Goal: Transaction & Acquisition: Book appointment/travel/reservation

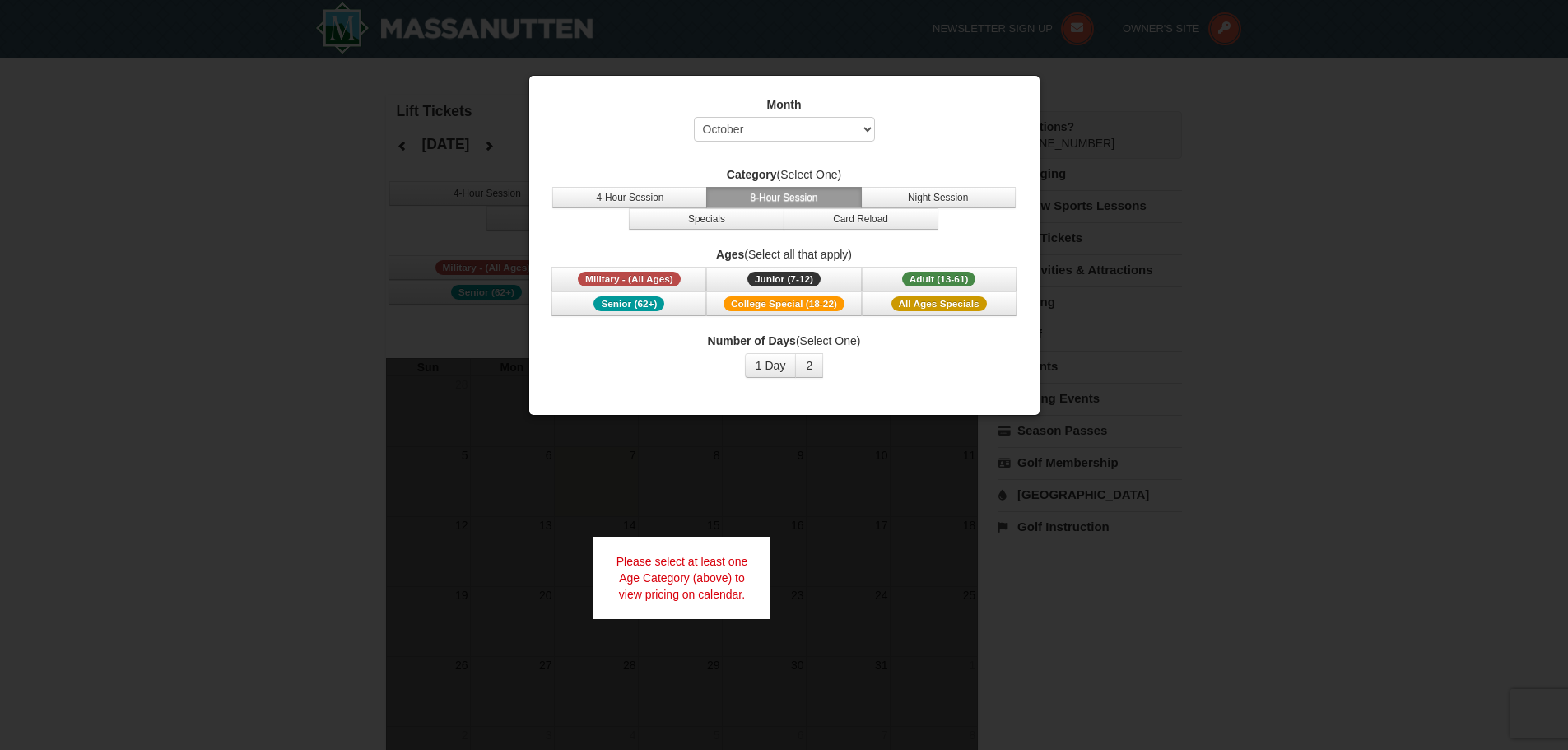
select select "10"
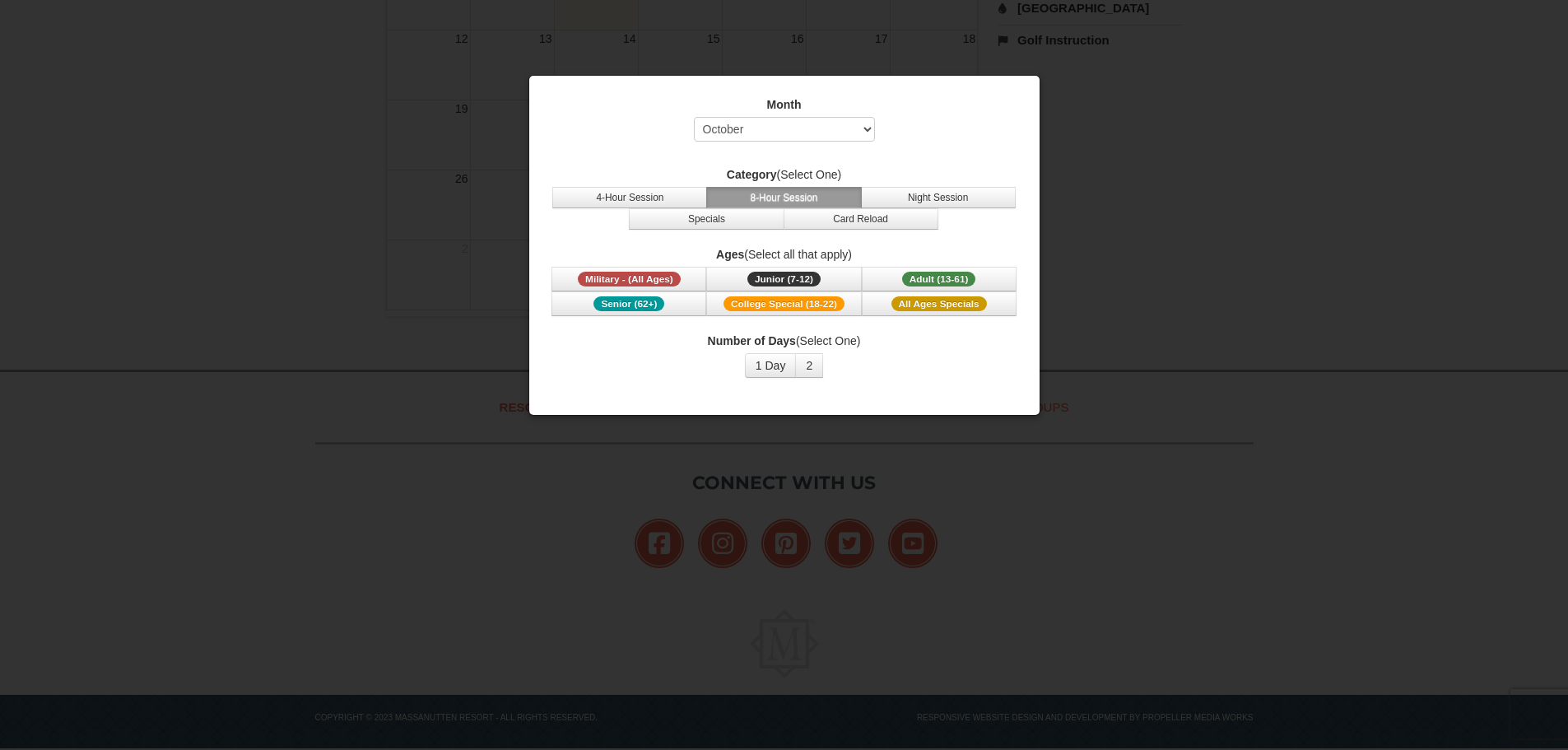
scroll to position [501, 0]
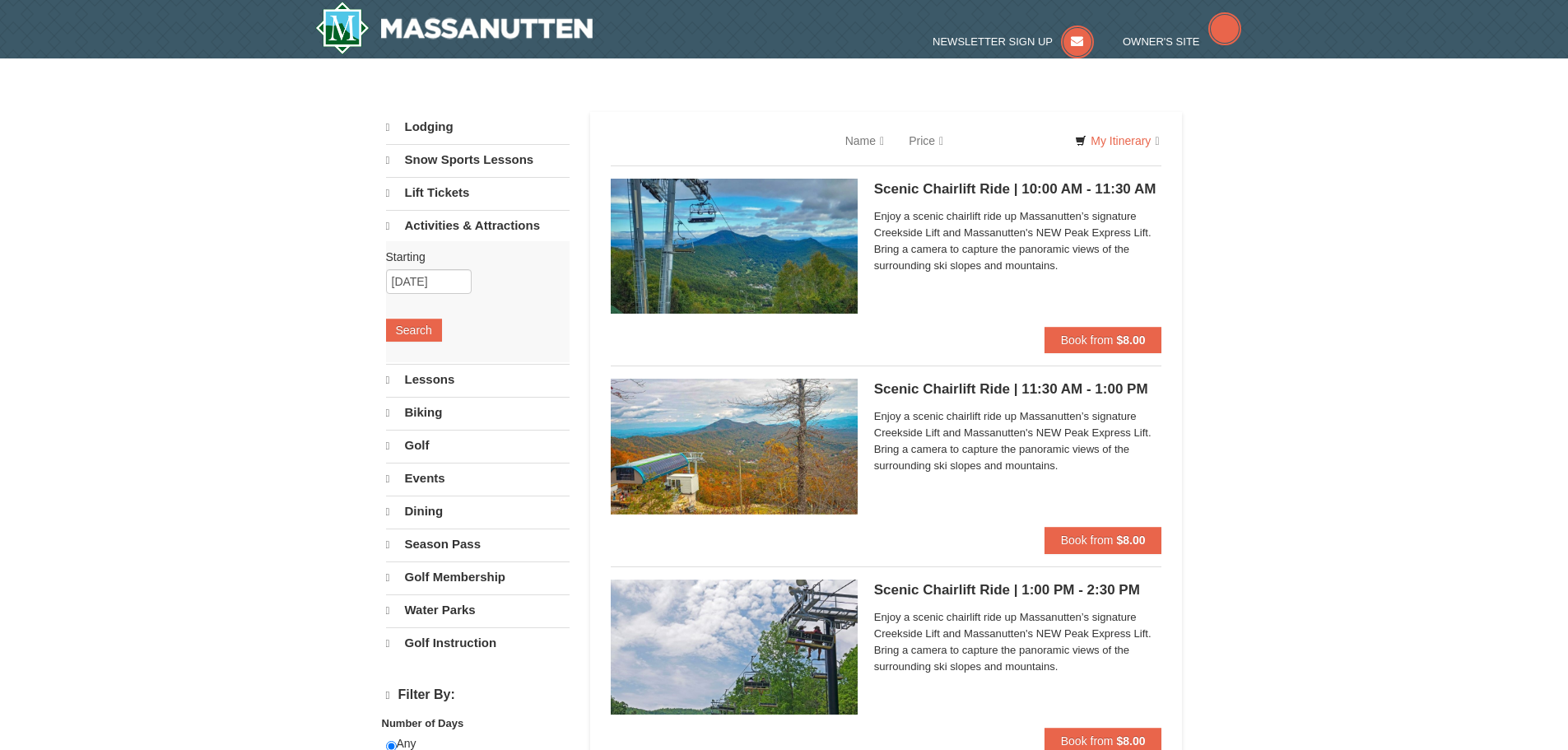
select select "10"
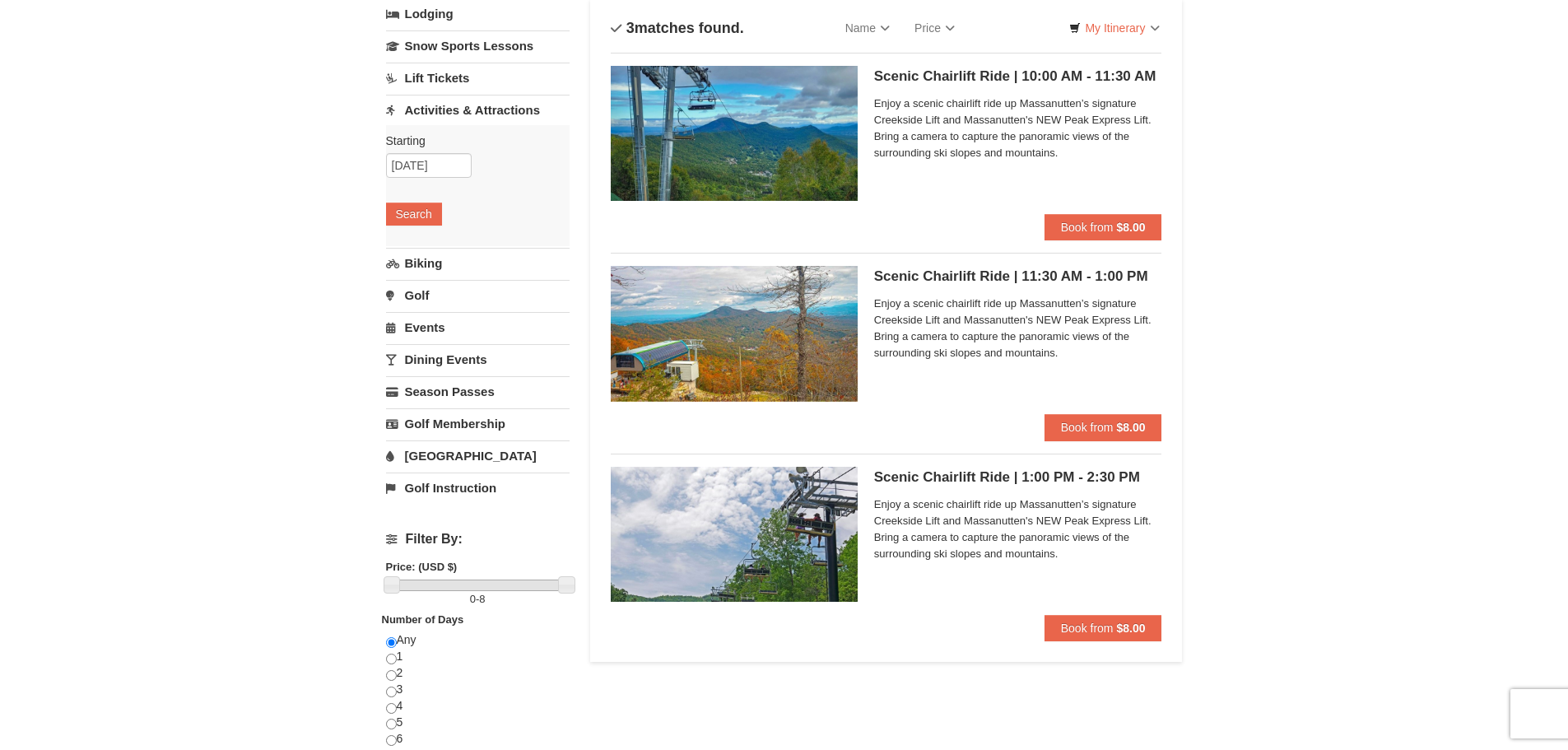
scroll to position [83, 0]
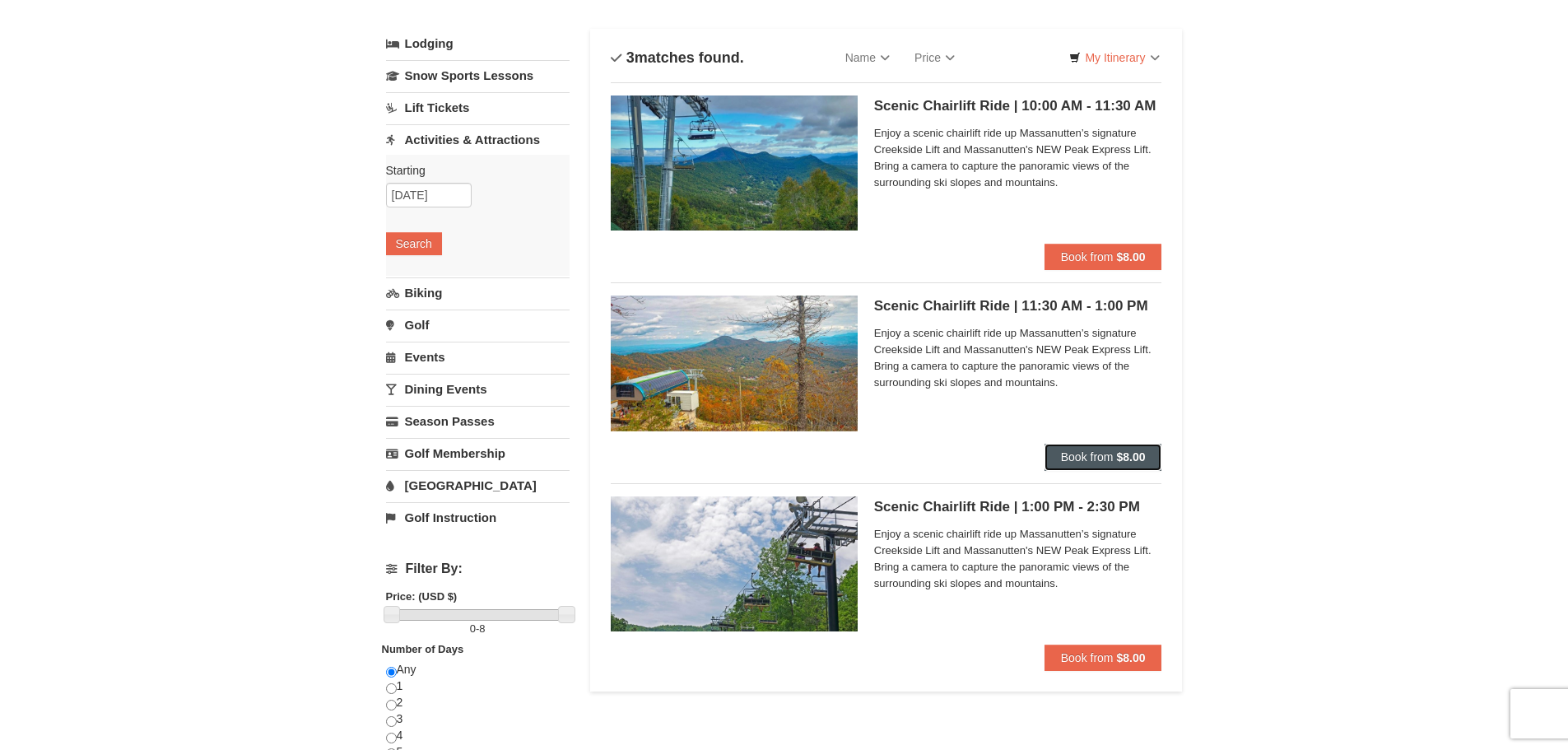
click at [1110, 460] on span "Book from" at bounding box center [1088, 457] width 53 height 13
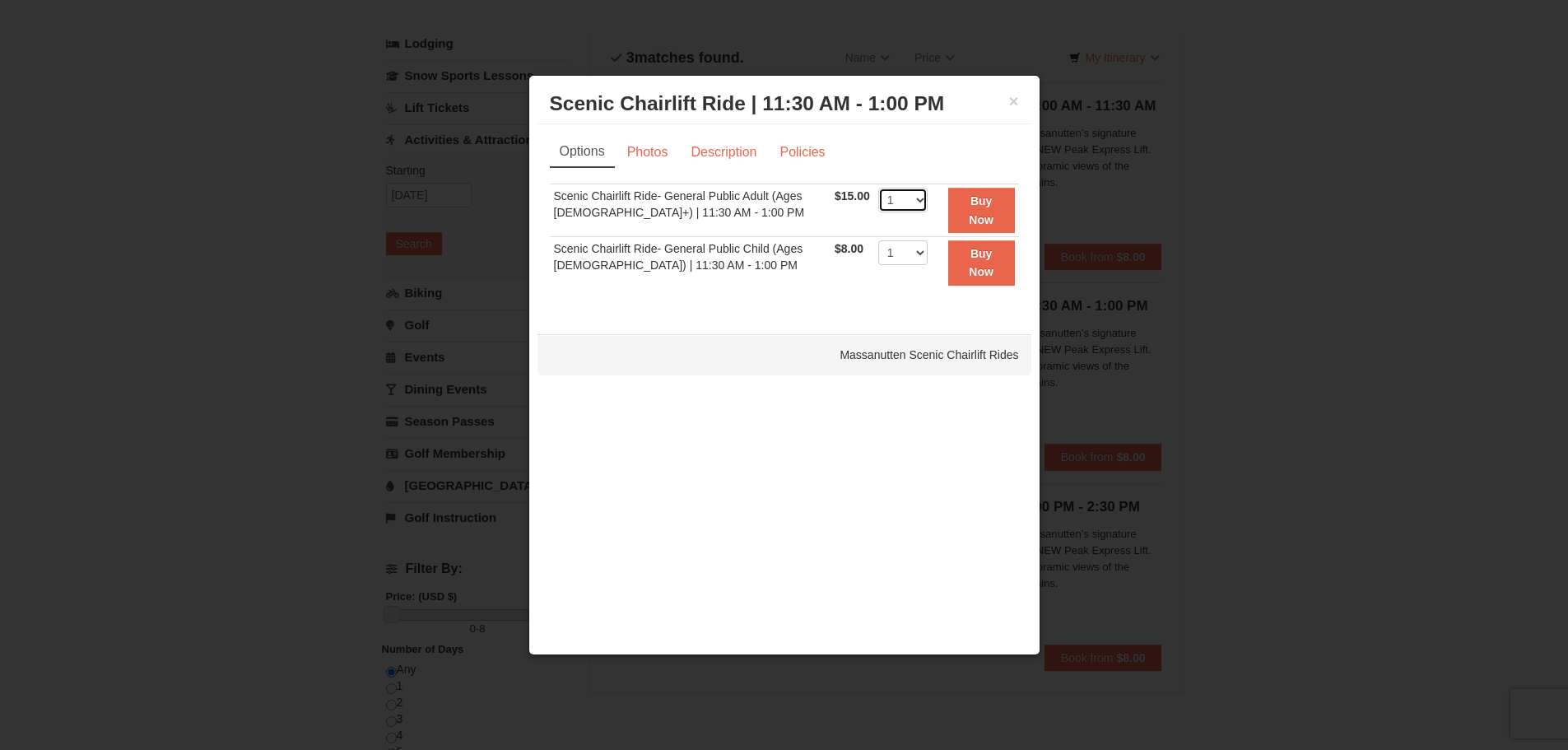
click at [903, 204] on select "1 2 3 4 5 6 7 8 9 10 11 12 13 14 15 16 17 18 19 20 21 22" at bounding box center [903, 200] width 50 height 25
select select "2"
click at [878, 187] on select "1 2 3 4 5 6 7 8 9 10 11 12 13 14 15 16 17 18 19 20 21 22" at bounding box center [903, 200] width 50 height 25
click at [650, 160] on link "Photos" at bounding box center [648, 153] width 63 height 31
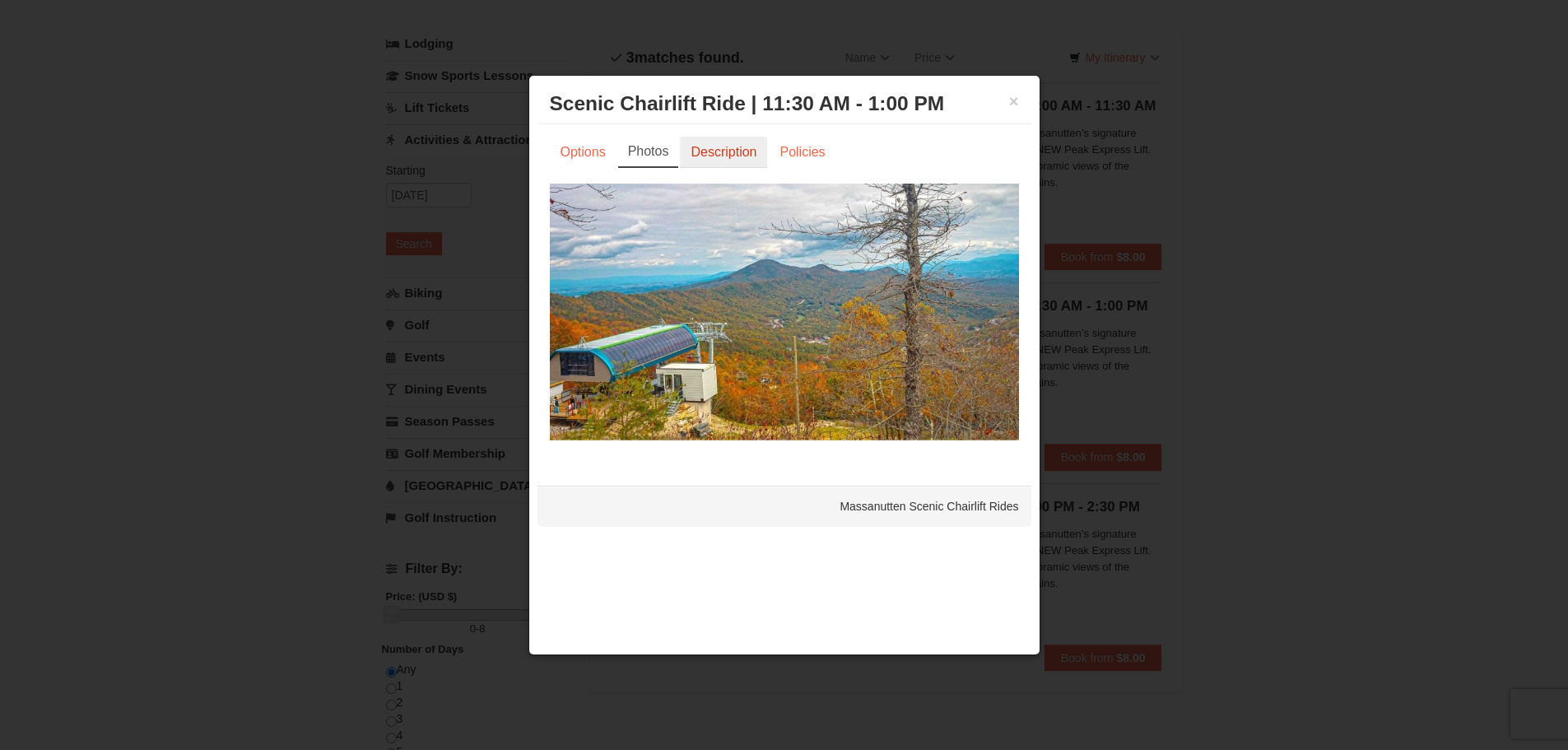
click at [725, 151] on link "Description" at bounding box center [724, 153] width 87 height 31
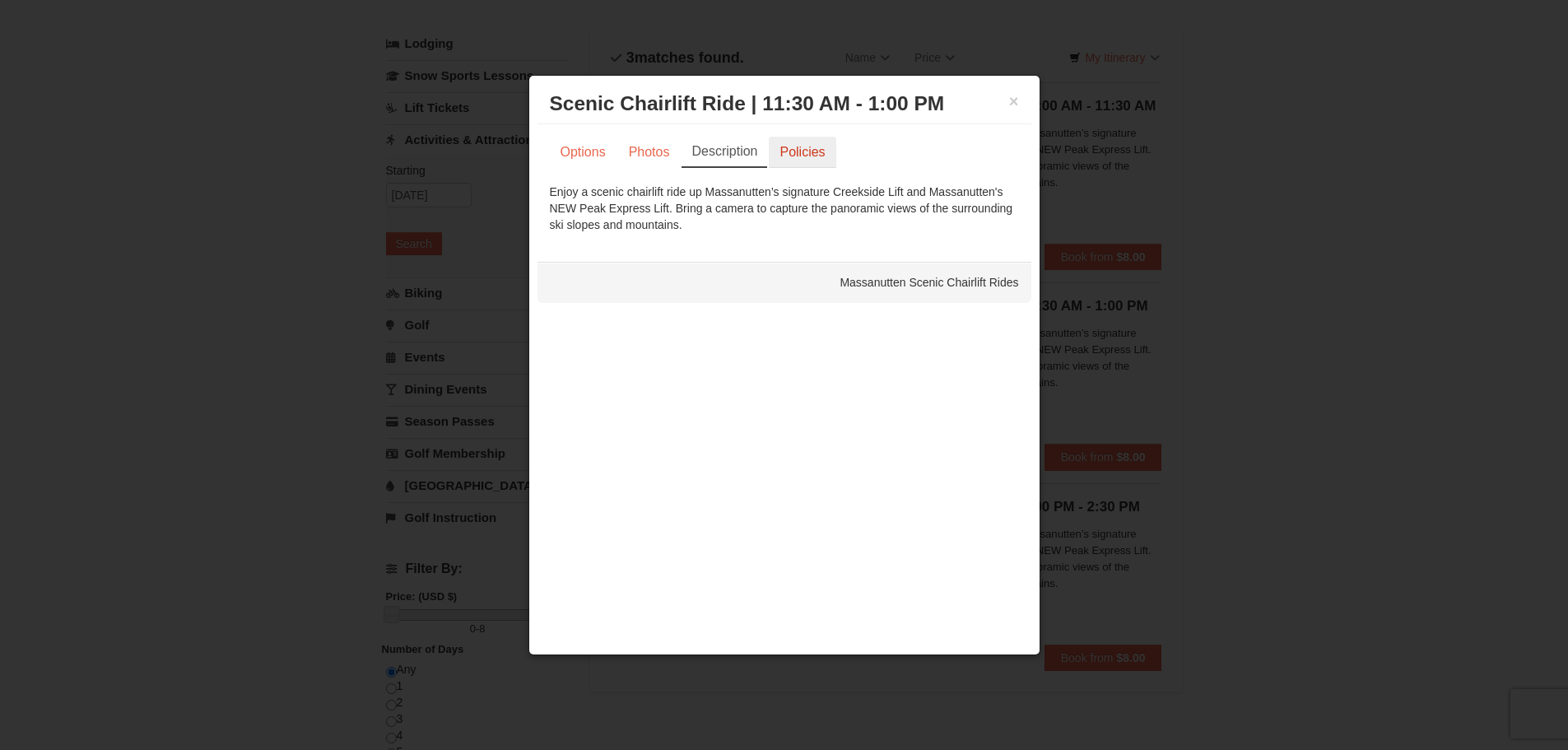
click at [802, 157] on link "Policies" at bounding box center [802, 153] width 67 height 31
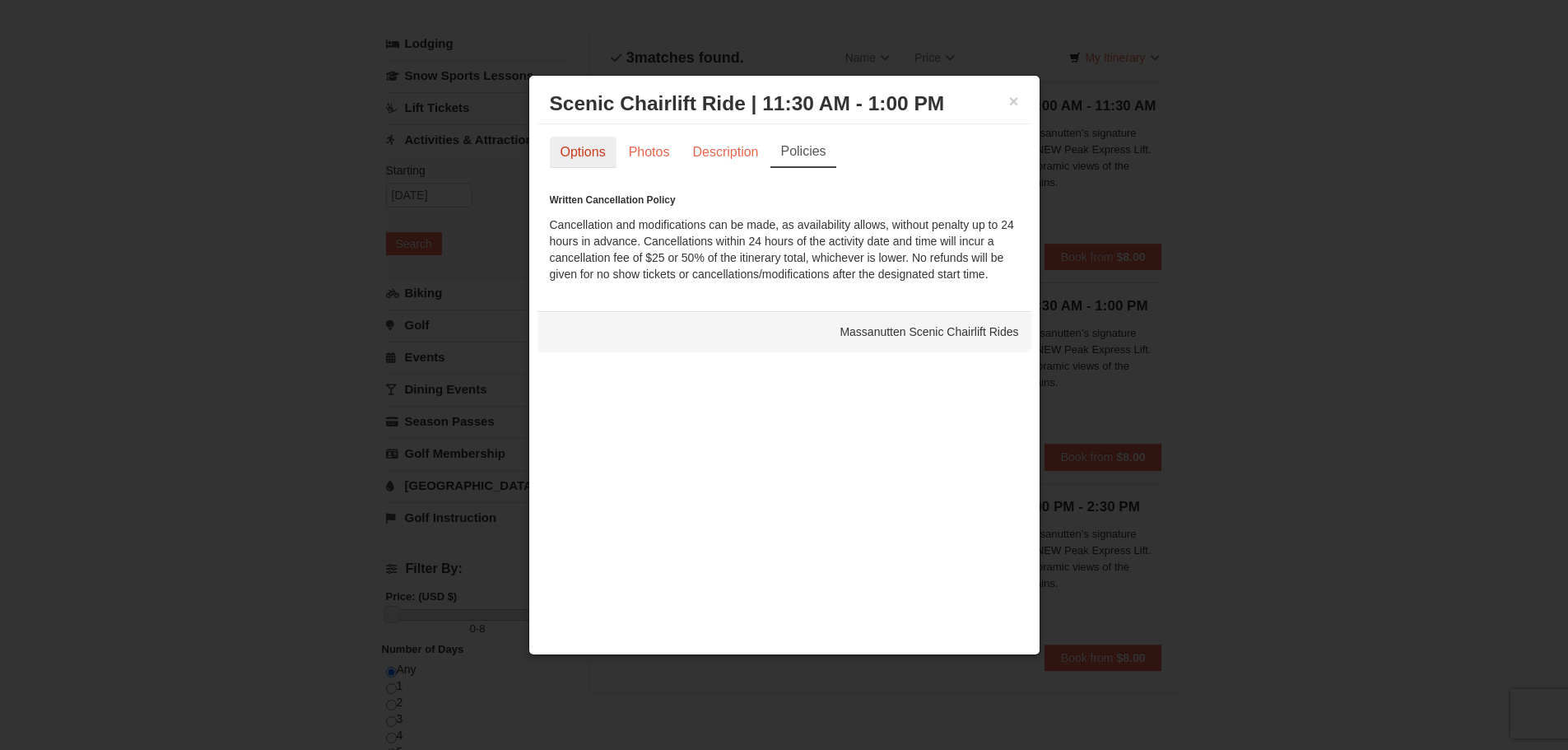
click at [579, 162] on link "Options" at bounding box center [583, 153] width 67 height 31
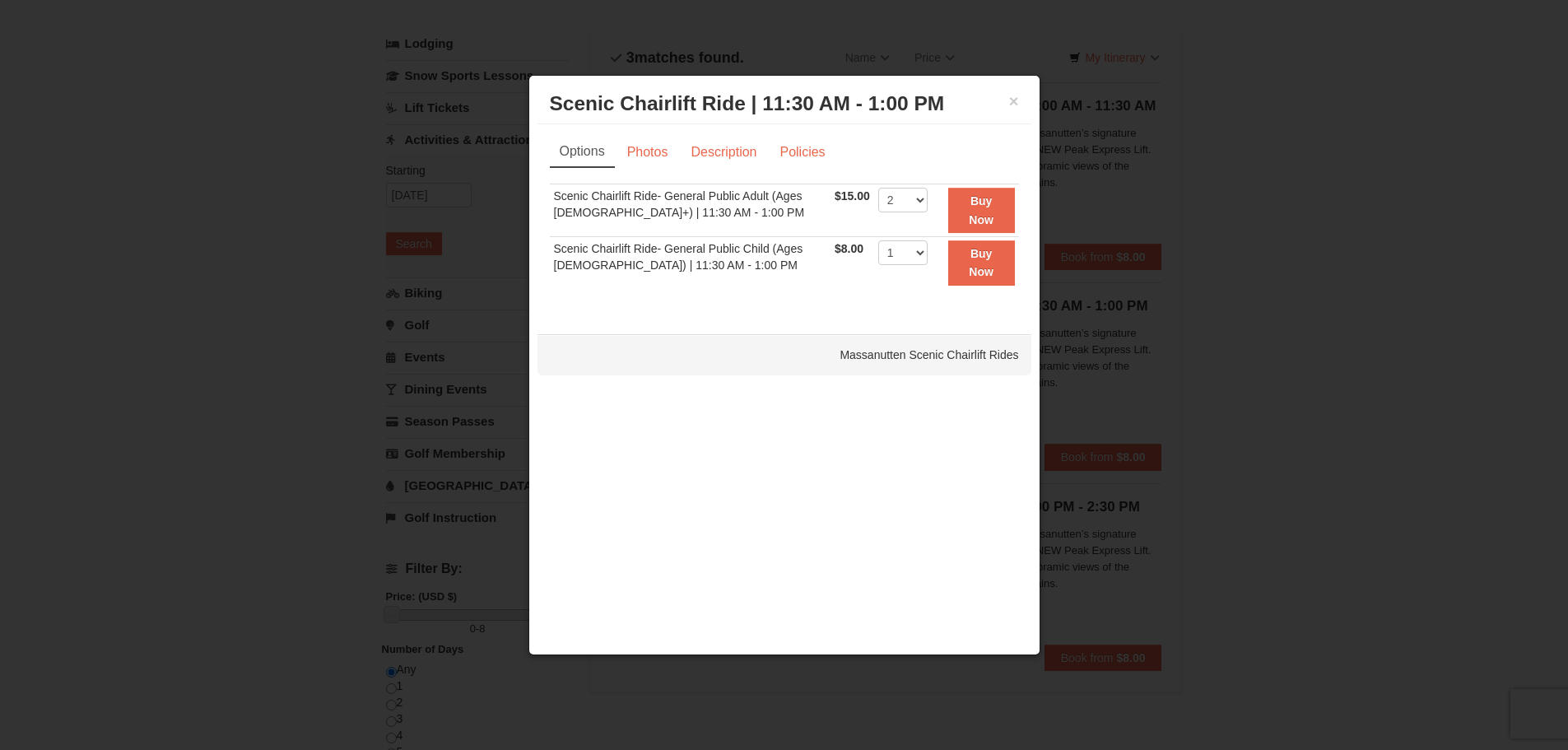
click at [838, 151] on ul "Options Photos Description Policies" at bounding box center [784, 152] width 470 height 31
click at [765, 148] on link "Description" at bounding box center [724, 153] width 87 height 31
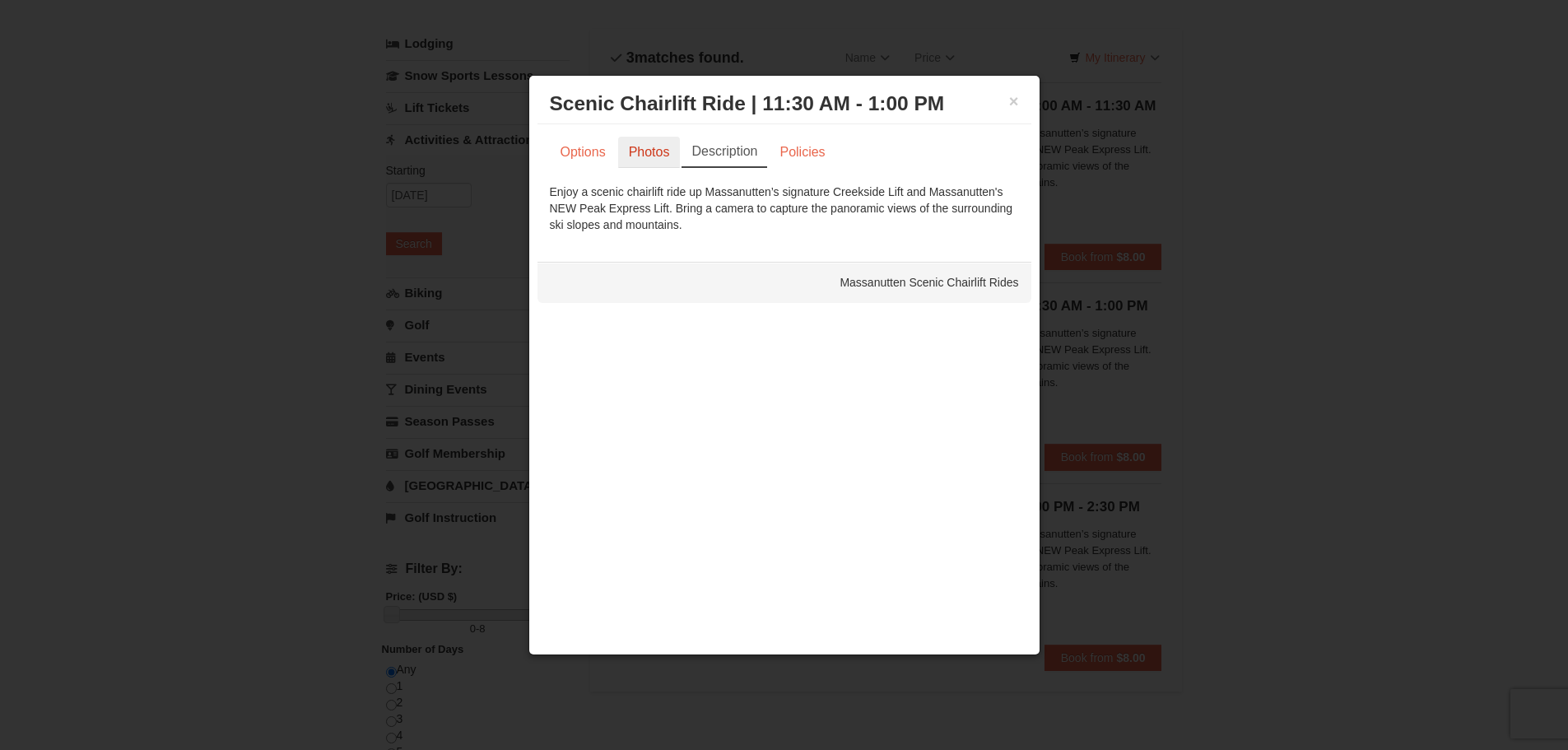
click at [669, 152] on link "Photos" at bounding box center [649, 153] width 63 height 31
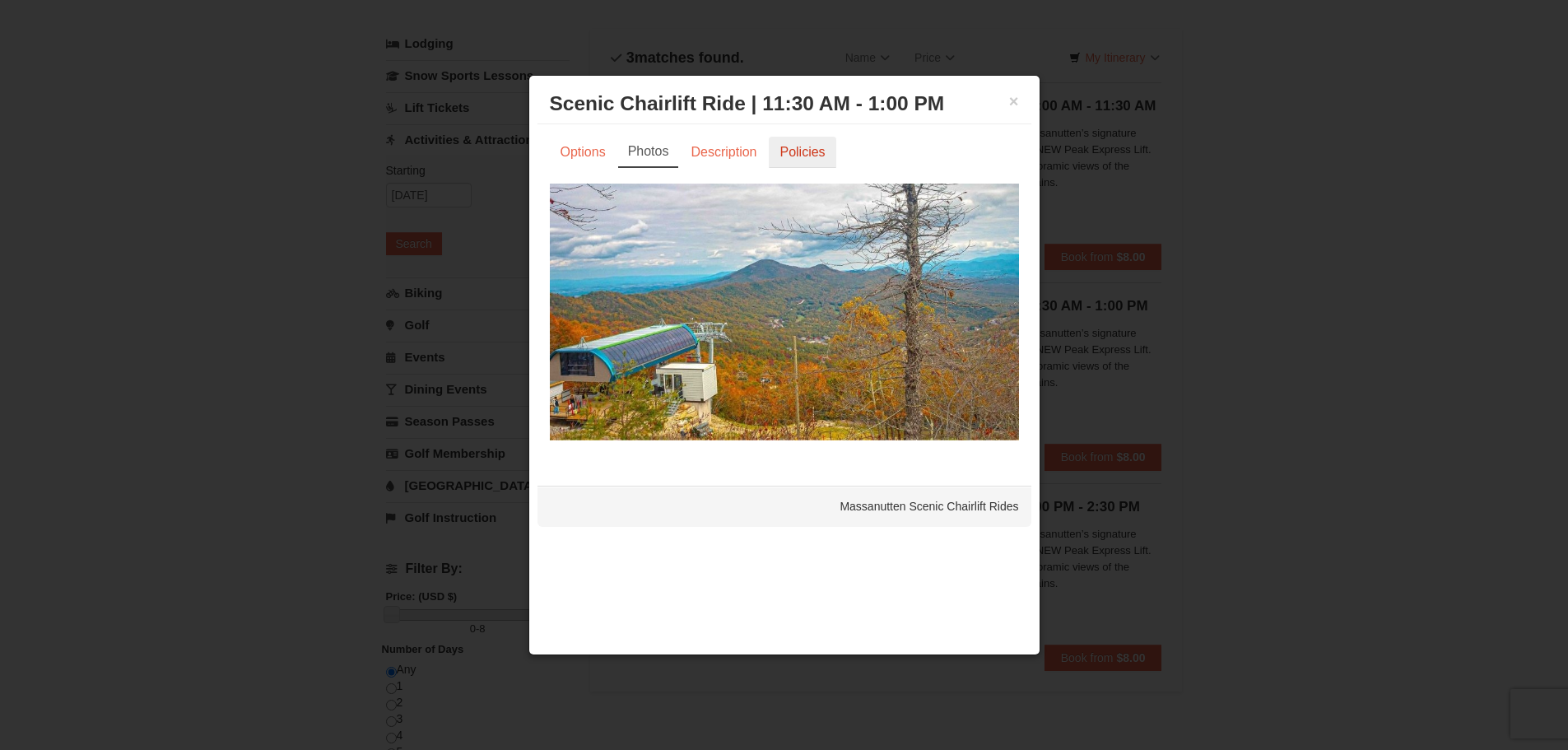
click at [815, 145] on link "Policies" at bounding box center [802, 153] width 67 height 31
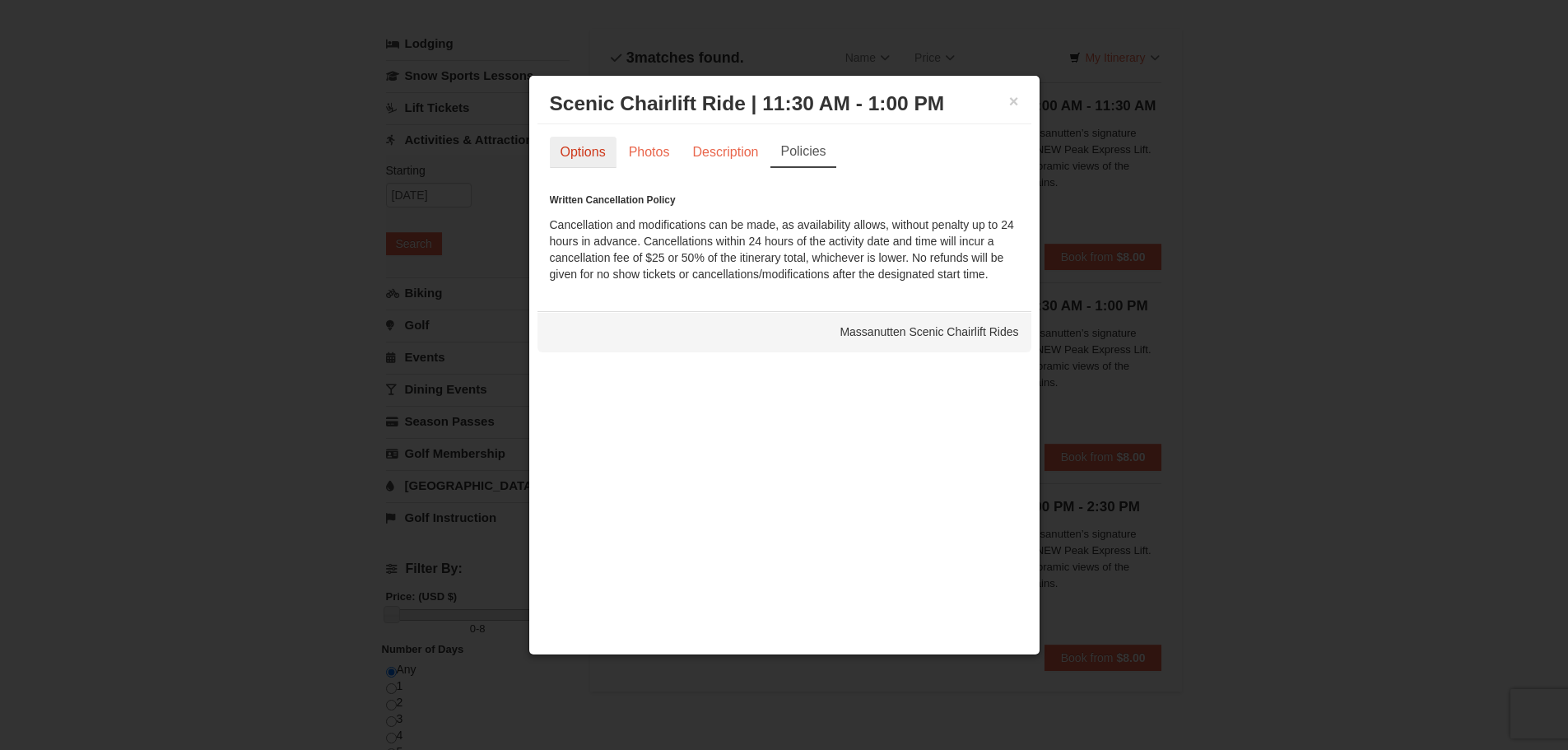
click at [588, 142] on link "Options" at bounding box center [583, 153] width 67 height 31
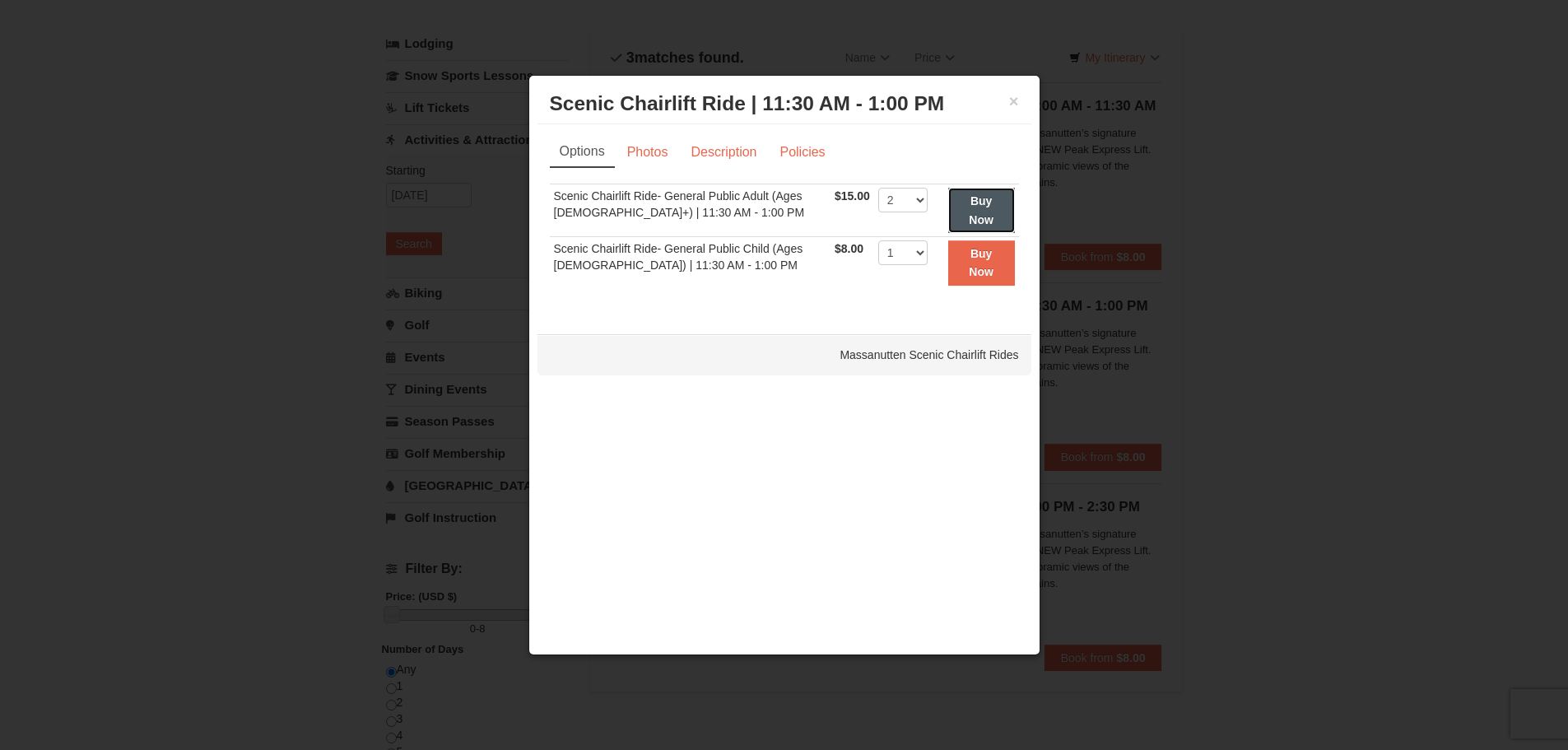
click at [999, 199] on button "Buy Now" at bounding box center [981, 210] width 67 height 45
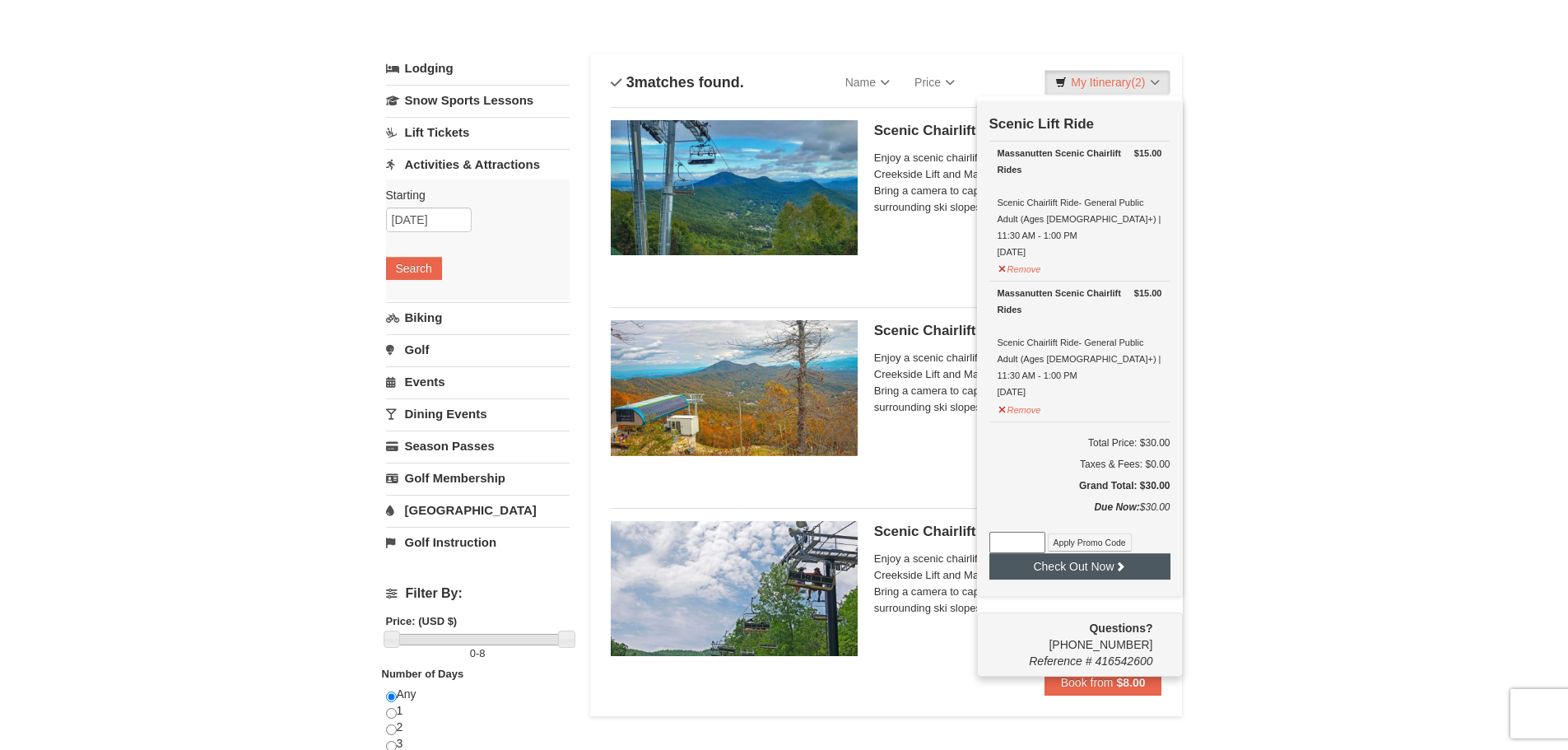
scroll to position [87, 0]
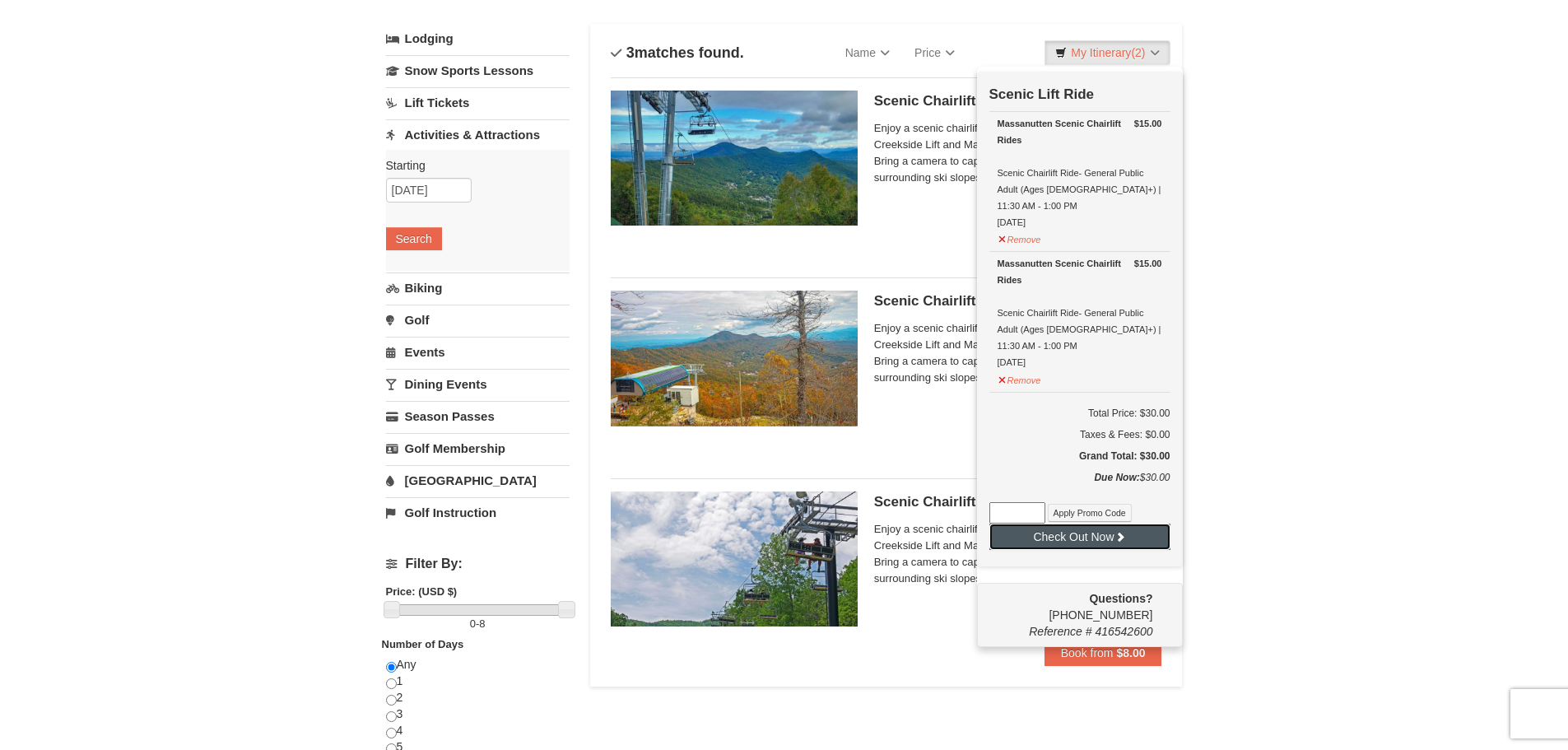
click at [1064, 523] on button "Check Out Now" at bounding box center [1079, 536] width 181 height 26
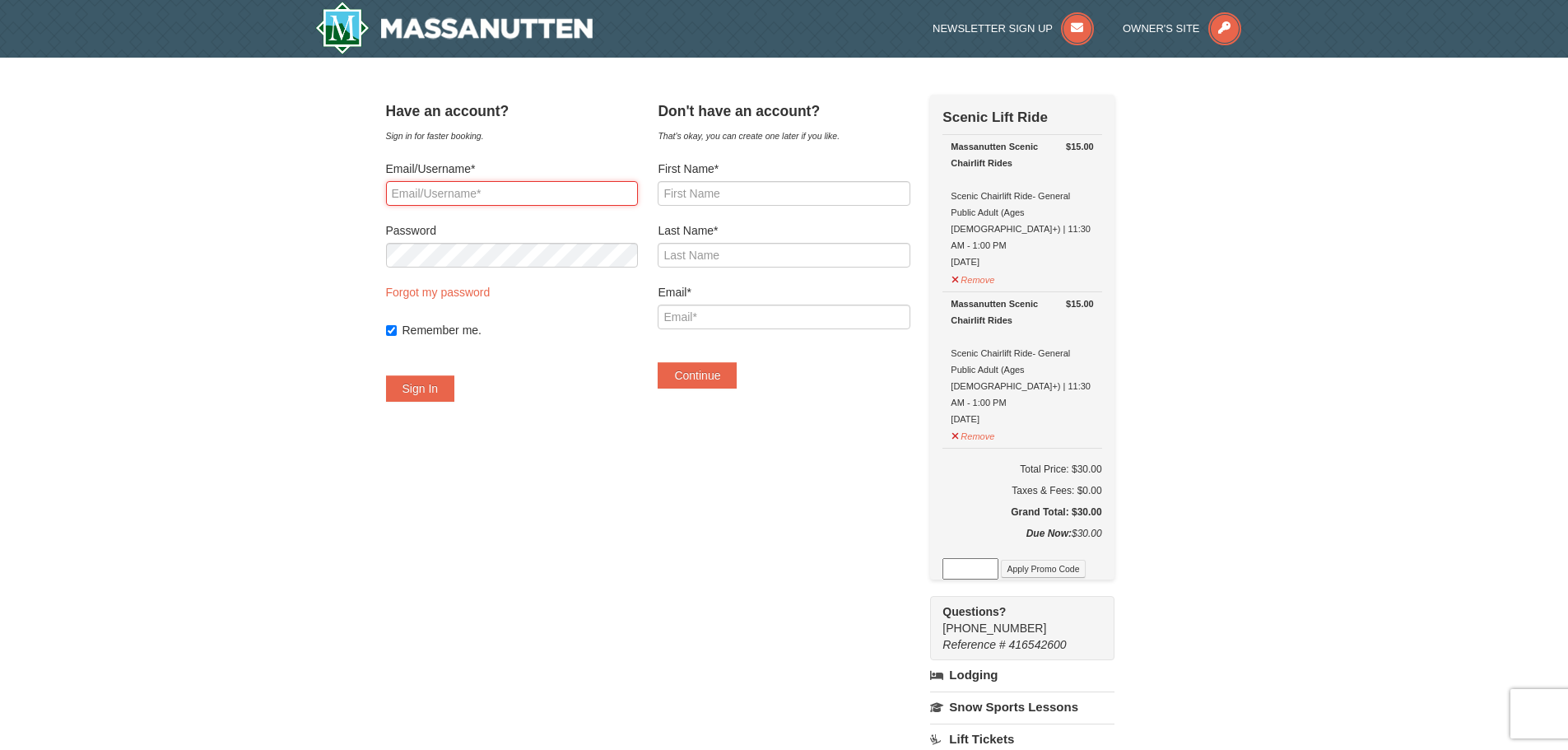
click at [425, 188] on input "Email/Username*" at bounding box center [512, 193] width 252 height 25
type input "cdhimes2000@gmail.com"
click at [713, 186] on input "First Name*" at bounding box center [783, 193] width 252 height 25
type input "Caleb"
type input "Himes"
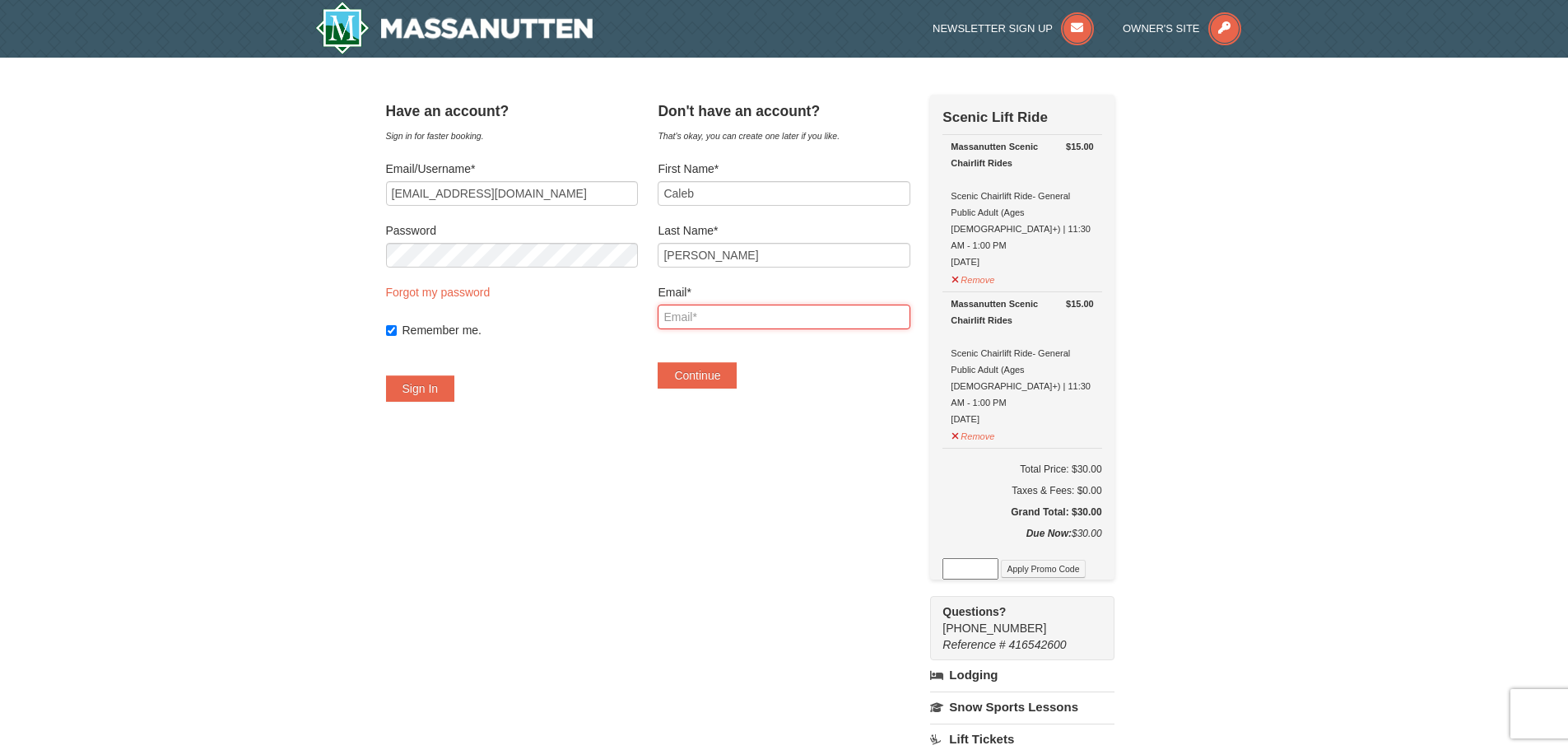
type input "cdhimes2000@gmail.com"
click at [734, 372] on button "Continue" at bounding box center [697, 375] width 79 height 26
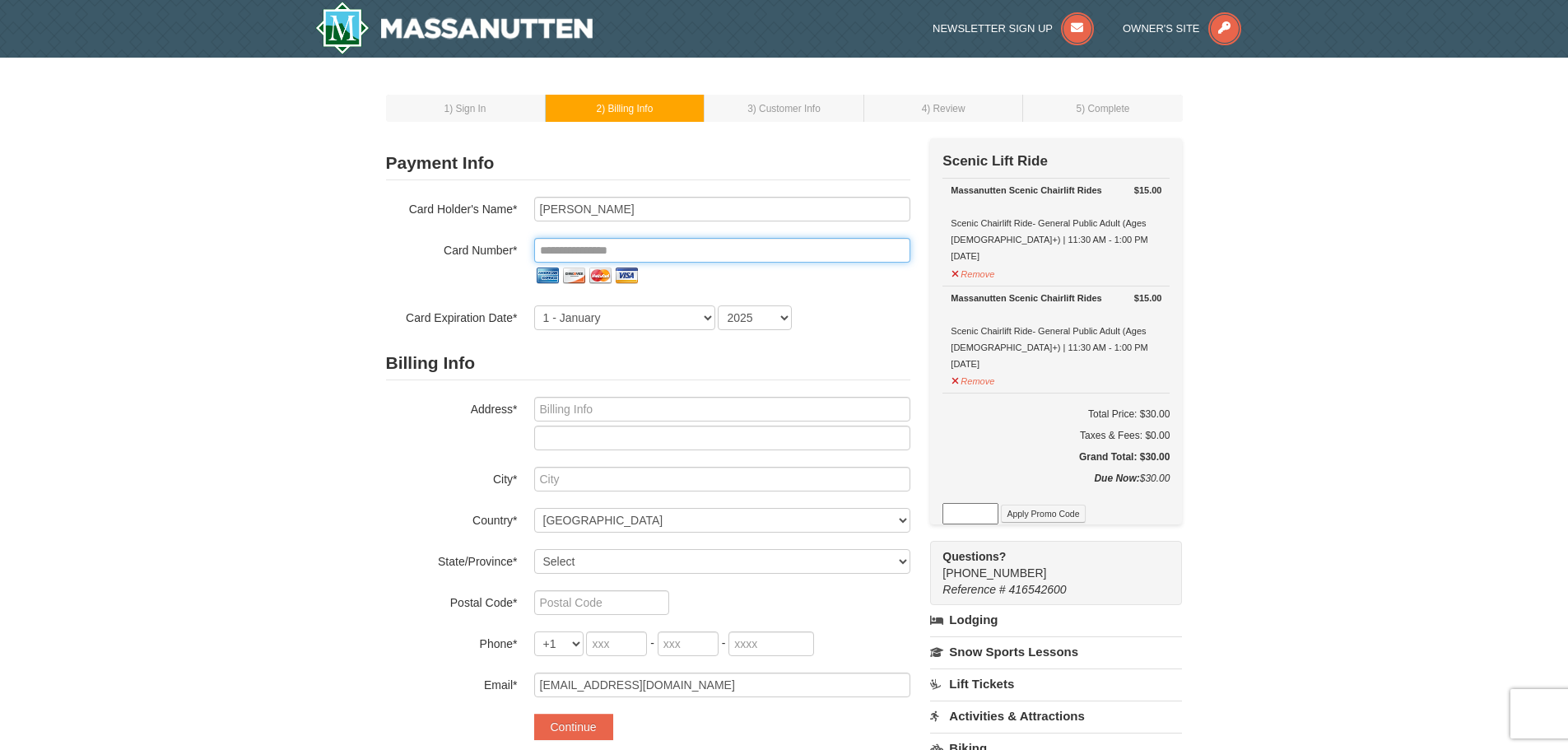
click at [613, 250] on input "tel" at bounding box center [722, 250] width 376 height 25
type input "Caleb D Himes"
type input "**********"
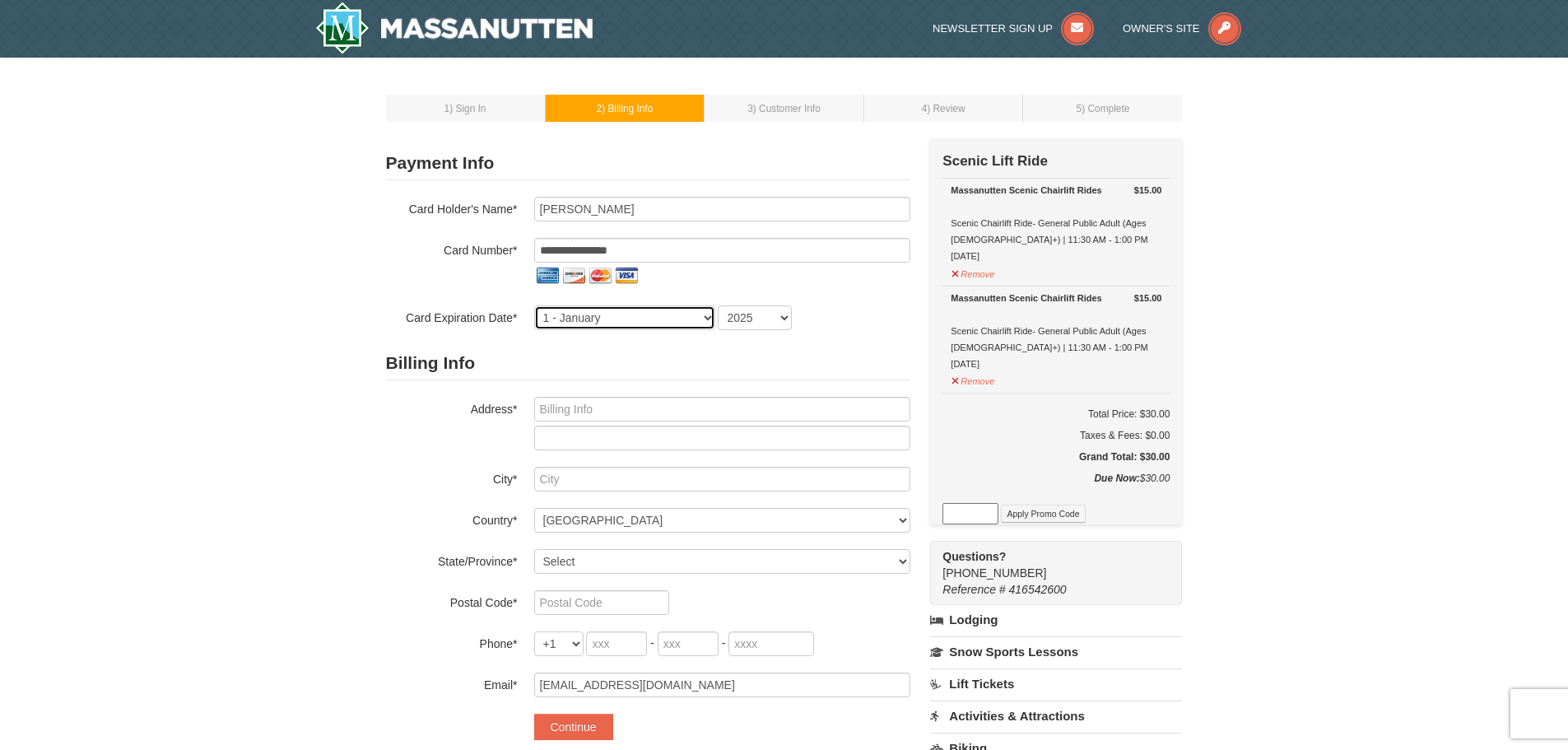
select select "12"
select select "2029"
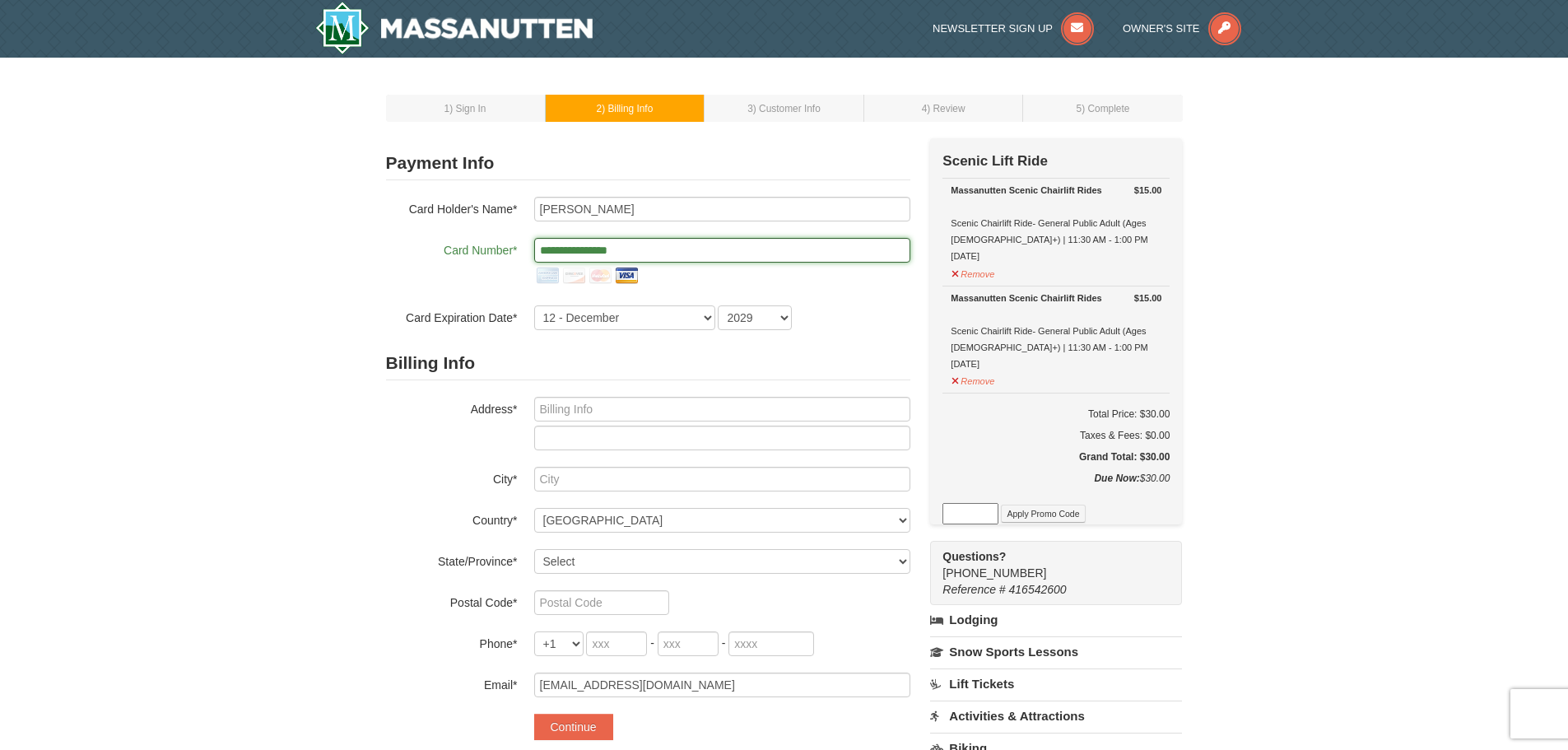
scroll to position [83, 0]
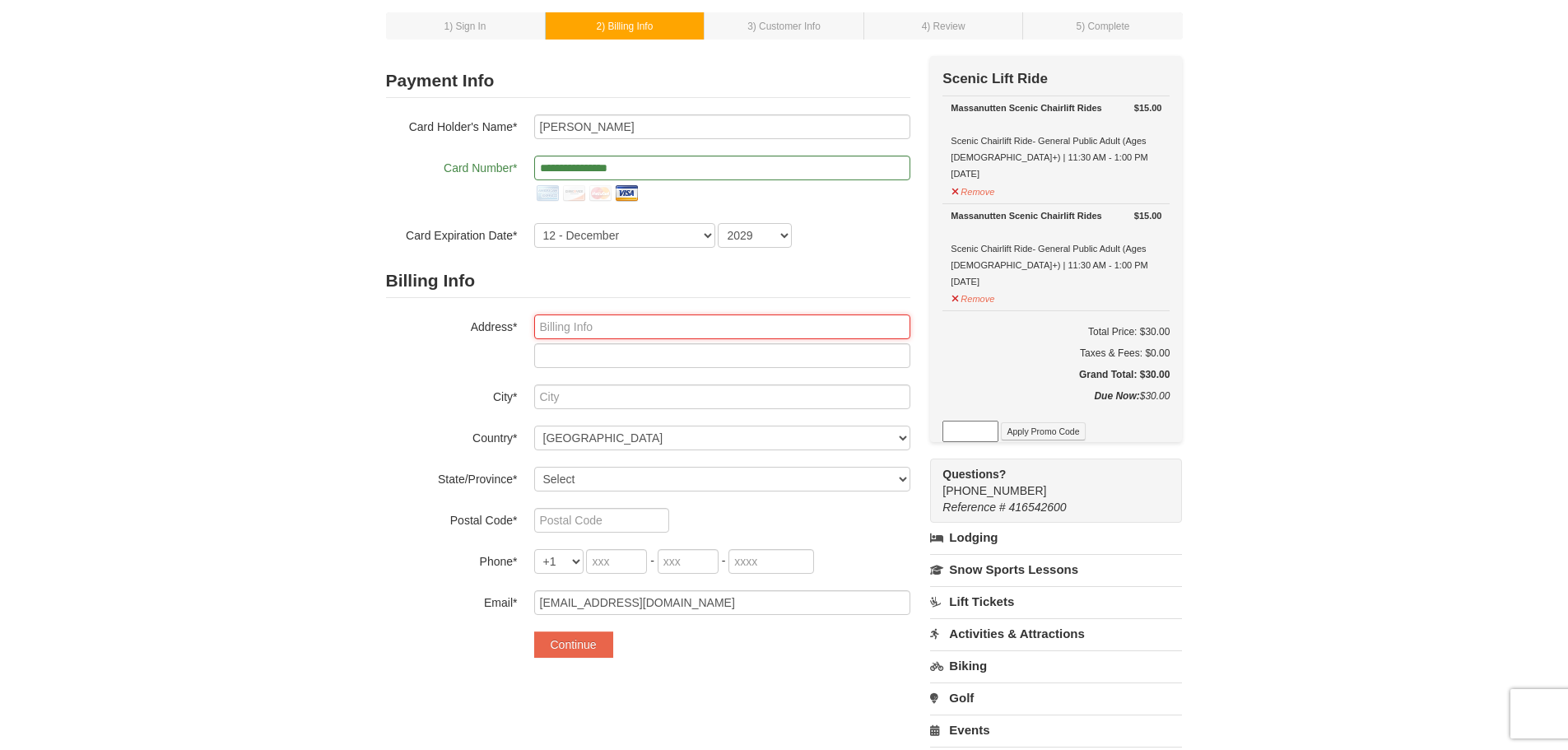
click at [570, 322] on input "text" at bounding box center [722, 327] width 376 height 25
type input "1719 Great Falls Street"
type input "McLean"
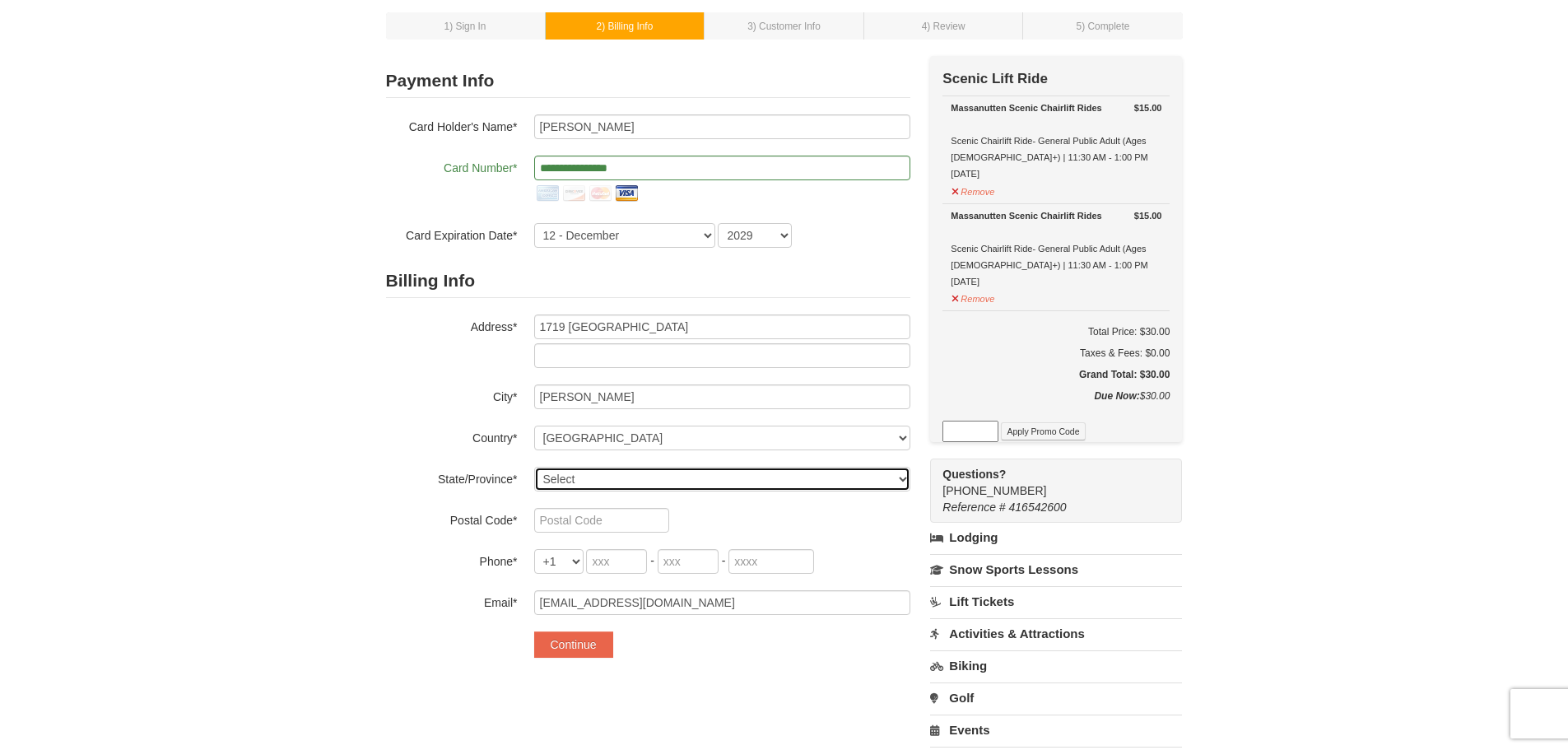
select select "VA"
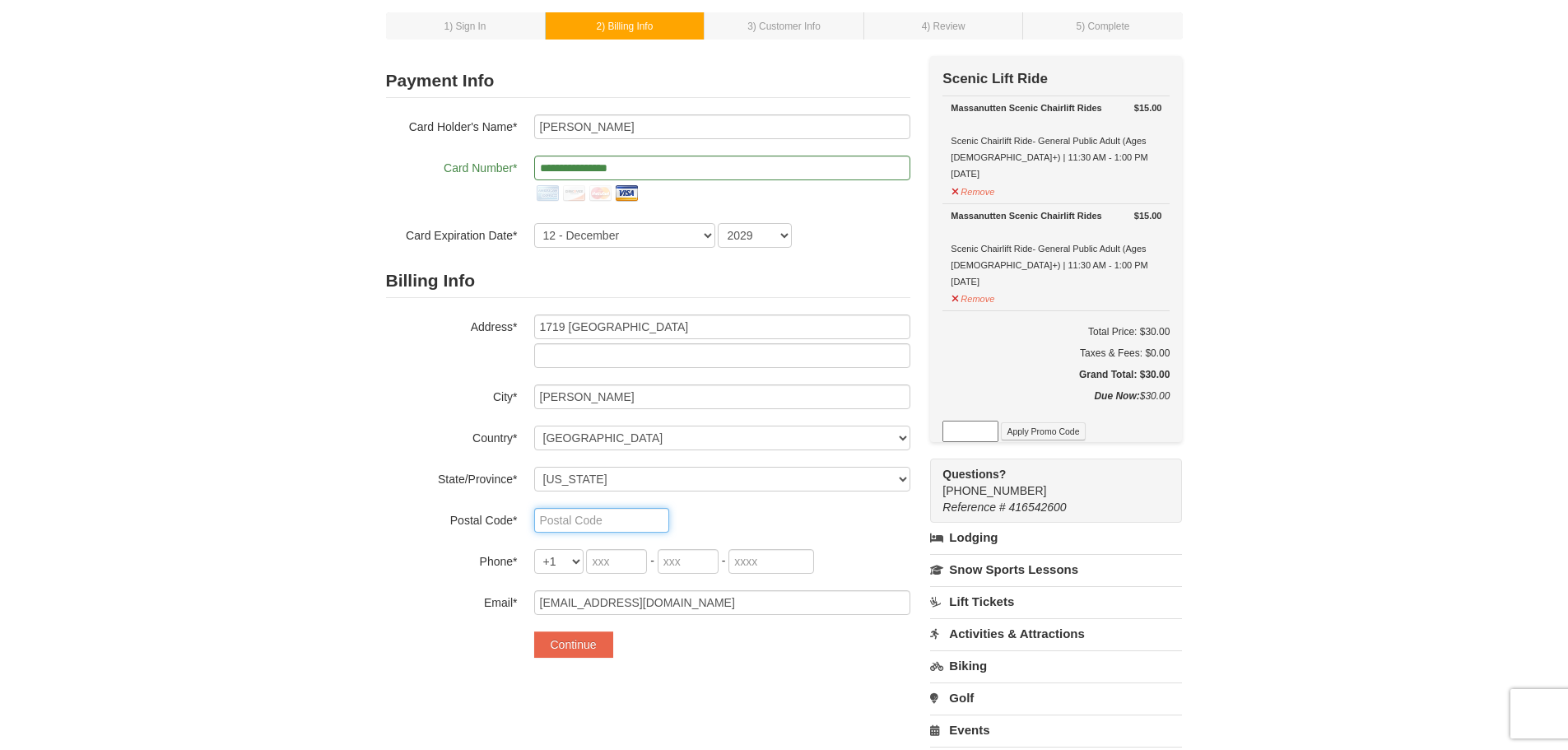
type input "22101"
type input "703"
type input "872"
type input "9050"
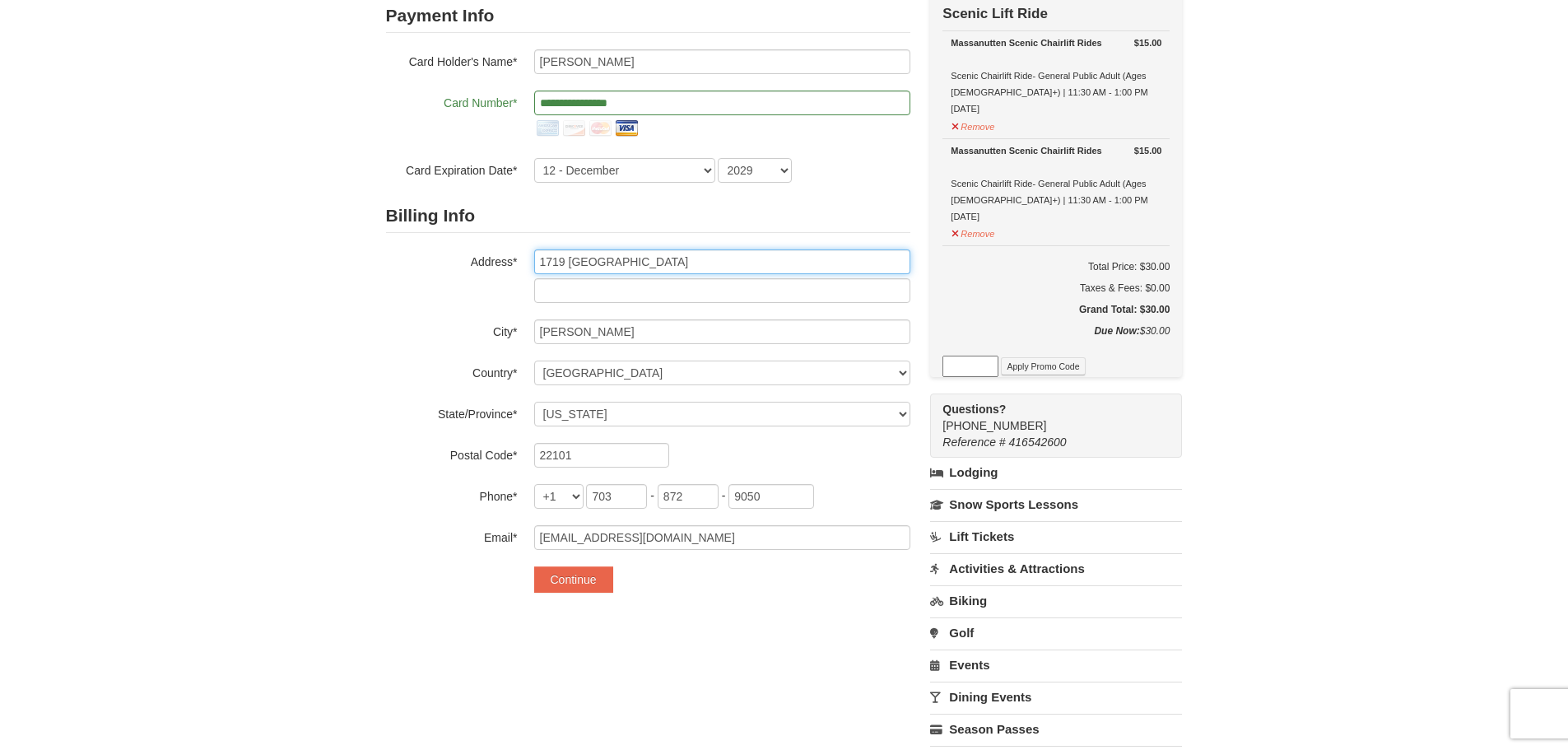
scroll to position [247, 0]
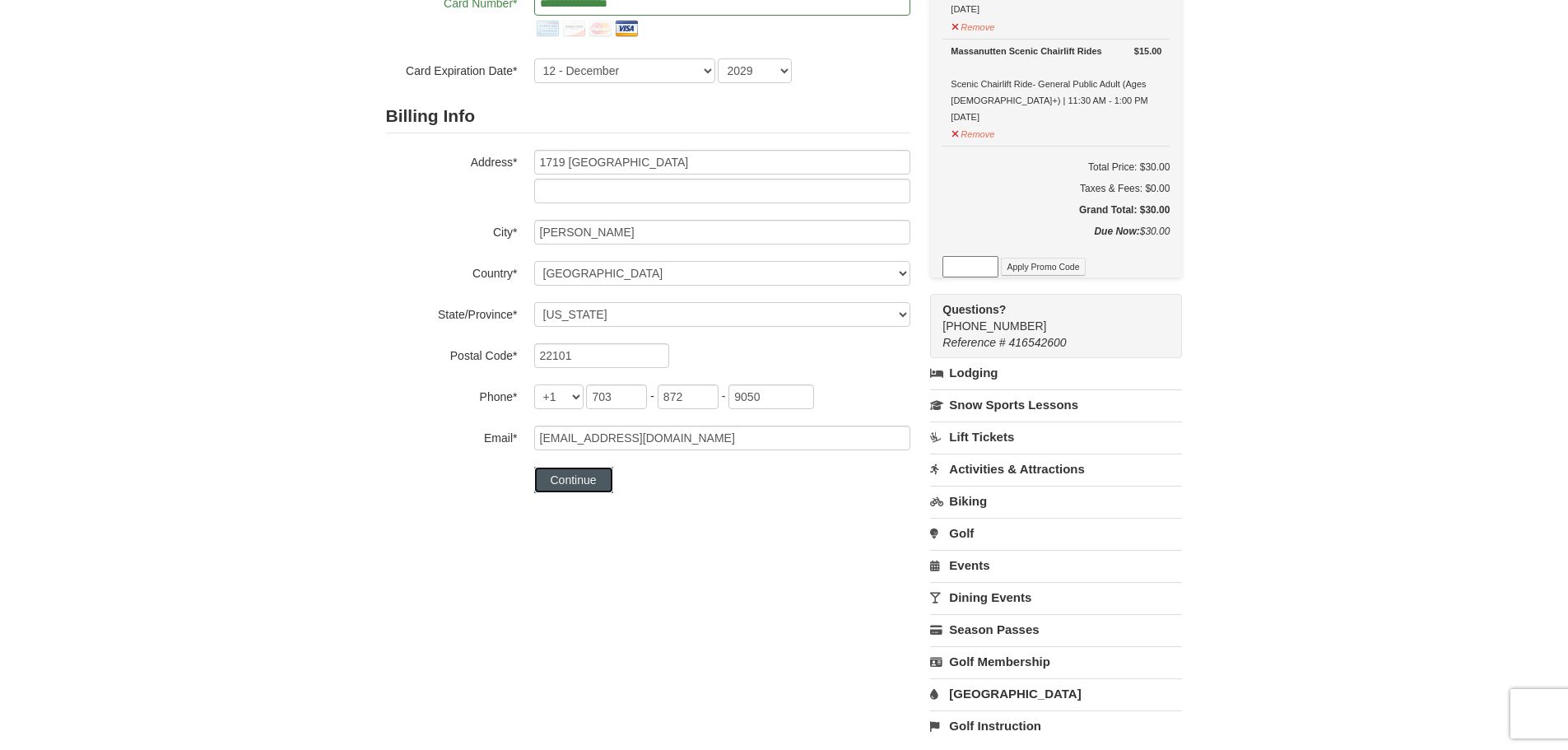
click at [581, 474] on button "Continue" at bounding box center [574, 480] width 79 height 26
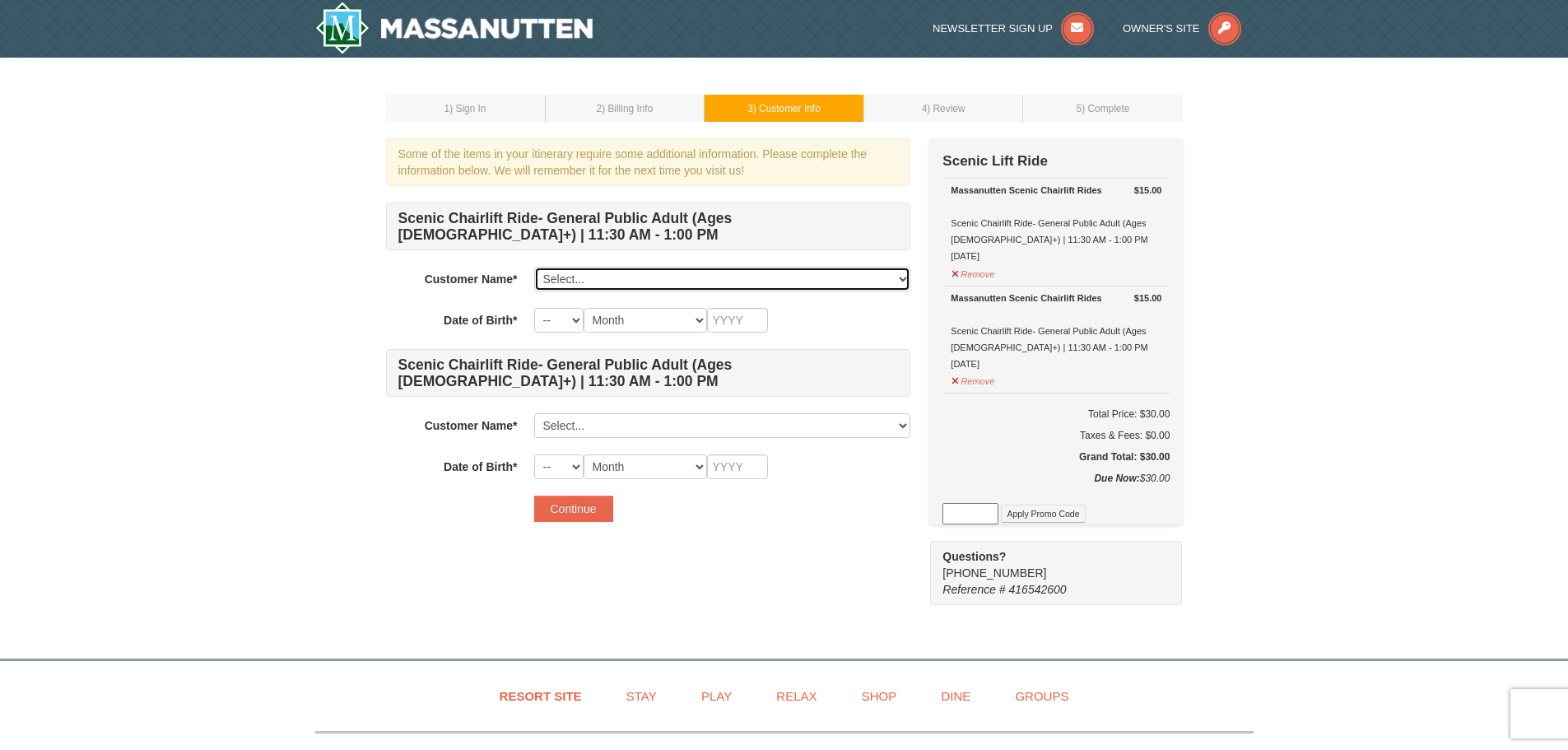
click at [583, 280] on select "Select... Caleb Himes Add New..." at bounding box center [722, 279] width 376 height 25
select select "28352579"
click at [534, 267] on select "Select... Caleb Himes Add New..." at bounding box center [722, 279] width 376 height 25
click at [532, 312] on div "Date of Birth* -- 01 02 03 04 05 06 07 08 09 10 11 12 13 14 15 16 17 18 19 20 2…" at bounding box center [648, 320] width 524 height 25
click at [542, 312] on select "-- 01 02 03 04 05 06 07 08 09 10 11 12 13 14 15 16 17 18 19 20 21 22 23 24 25 2…" at bounding box center [559, 320] width 50 height 25
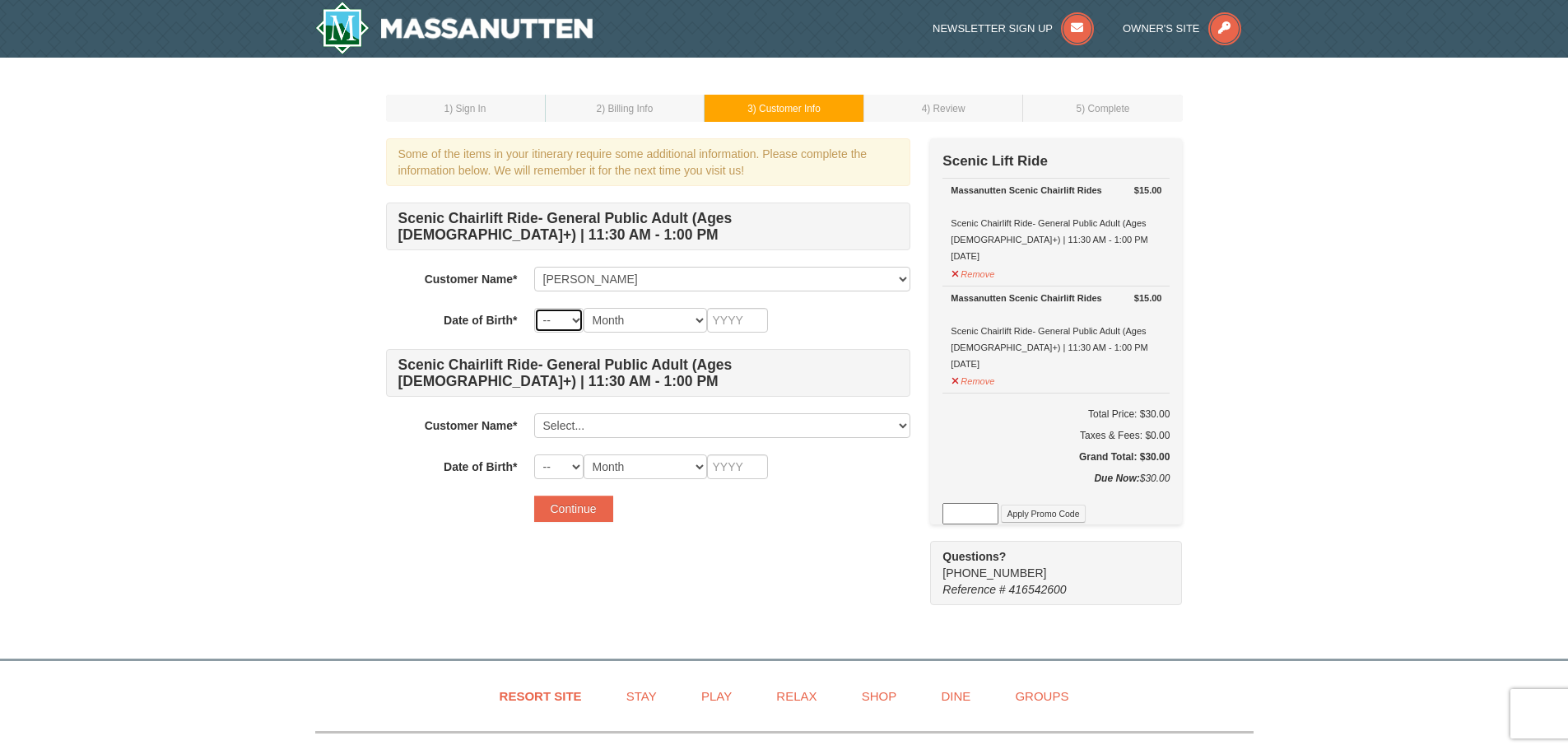
select select "21"
click at [534, 308] on select "-- 01 02 03 04 05 06 07 08 09 10 11 12 13 14 15 16 17 18 19 20 21 22 23 24 25 2…" at bounding box center [559, 320] width 50 height 25
click at [664, 308] on select "Month January February March April May June July August September October Novem…" at bounding box center [645, 320] width 124 height 25
select select "09"
click at [583, 308] on select "Month January February March April May June July August September October Novem…" at bounding box center [645, 320] width 124 height 25
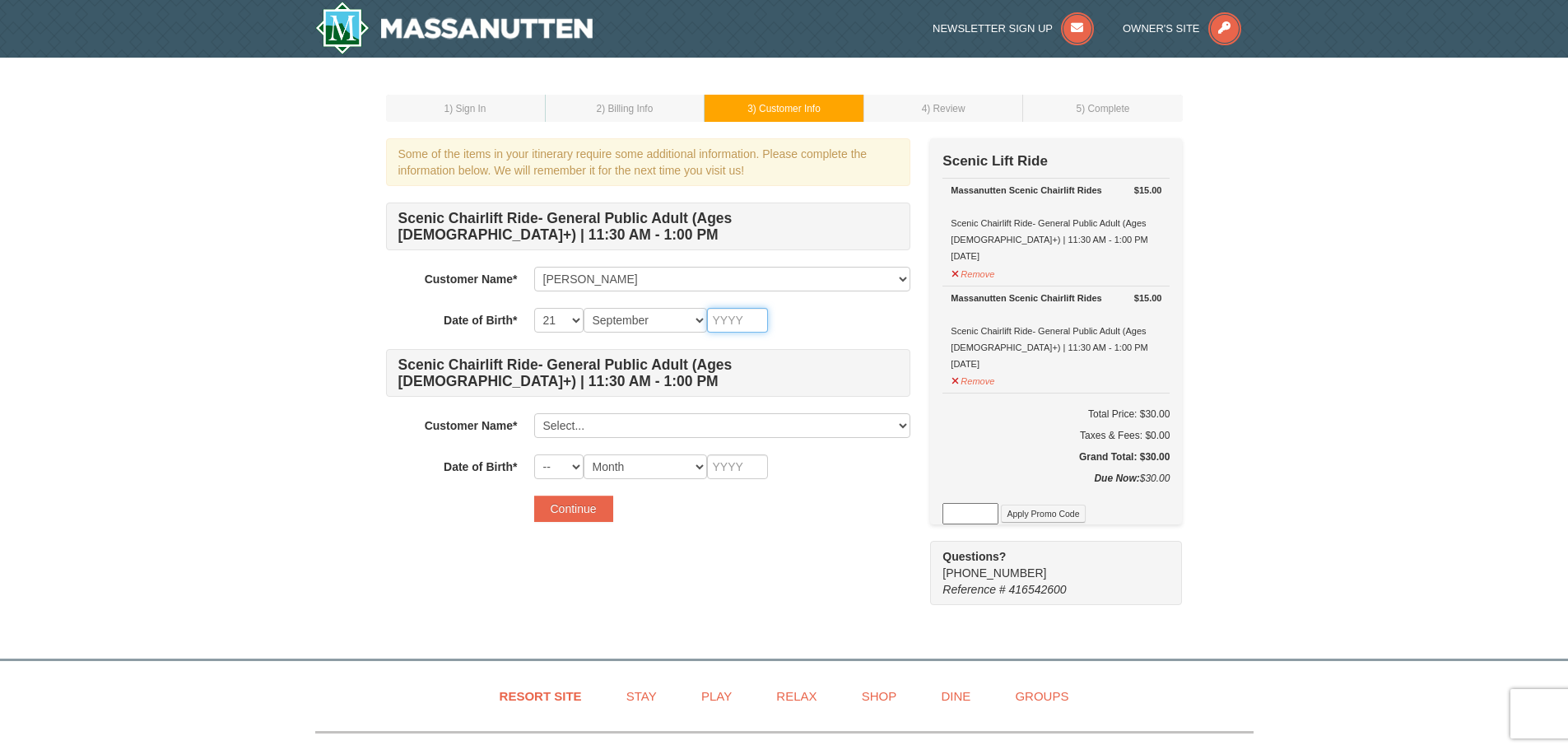
click at [724, 322] on input "text" at bounding box center [738, 320] width 61 height 25
type input "2000"
click at [589, 421] on select "Select... Caleb Himes Add New..." at bounding box center [722, 426] width 376 height 25
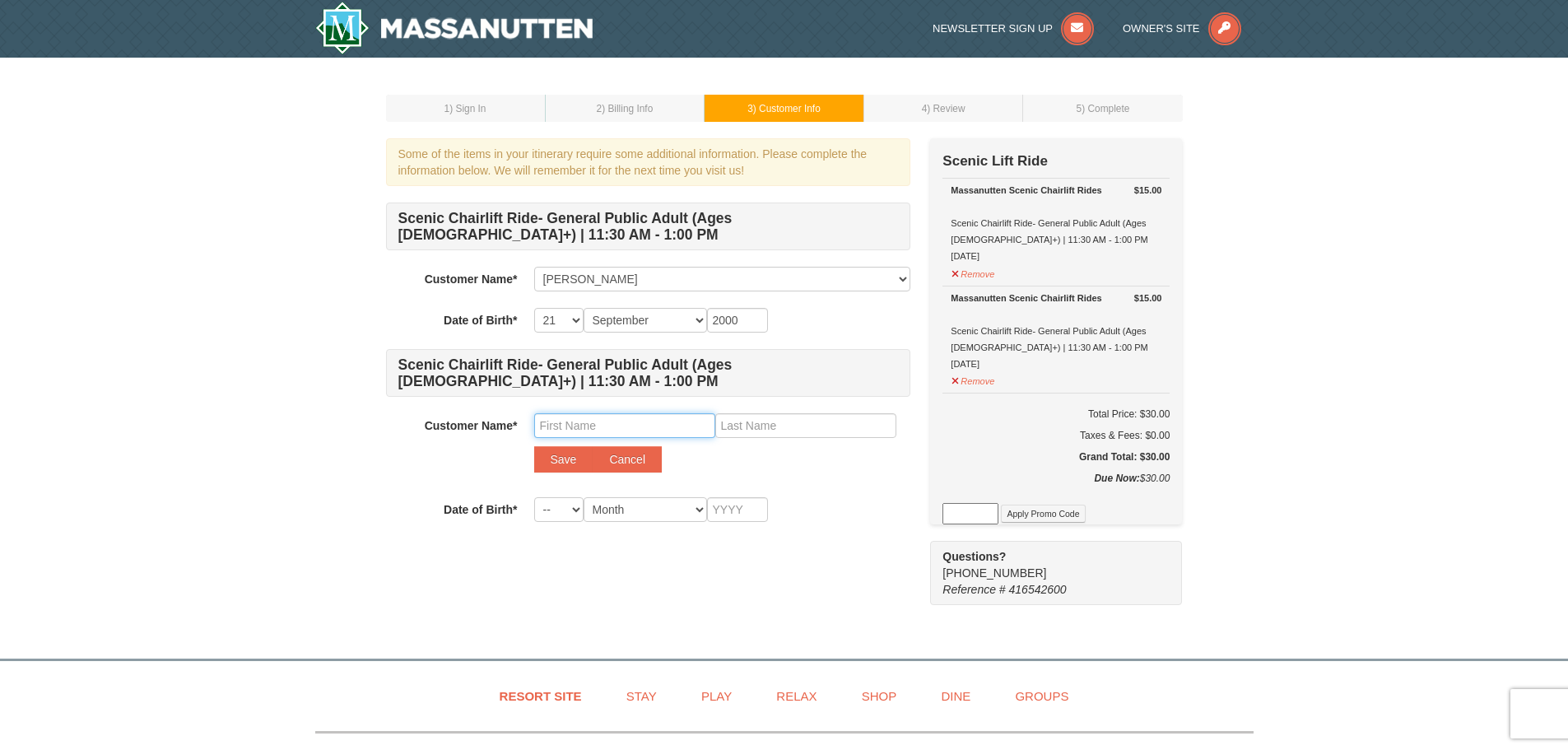
click at [583, 423] on input "text" at bounding box center [624, 426] width 181 height 25
type input "Juliette"
type input "Manise"
click at [555, 520] on select "-- 01 02 03 04 05 06 07 08 09 10 11 12 13 14 15 16 17 18 19 20 21 22 23 24 25 2…" at bounding box center [559, 509] width 50 height 25
select select "17"
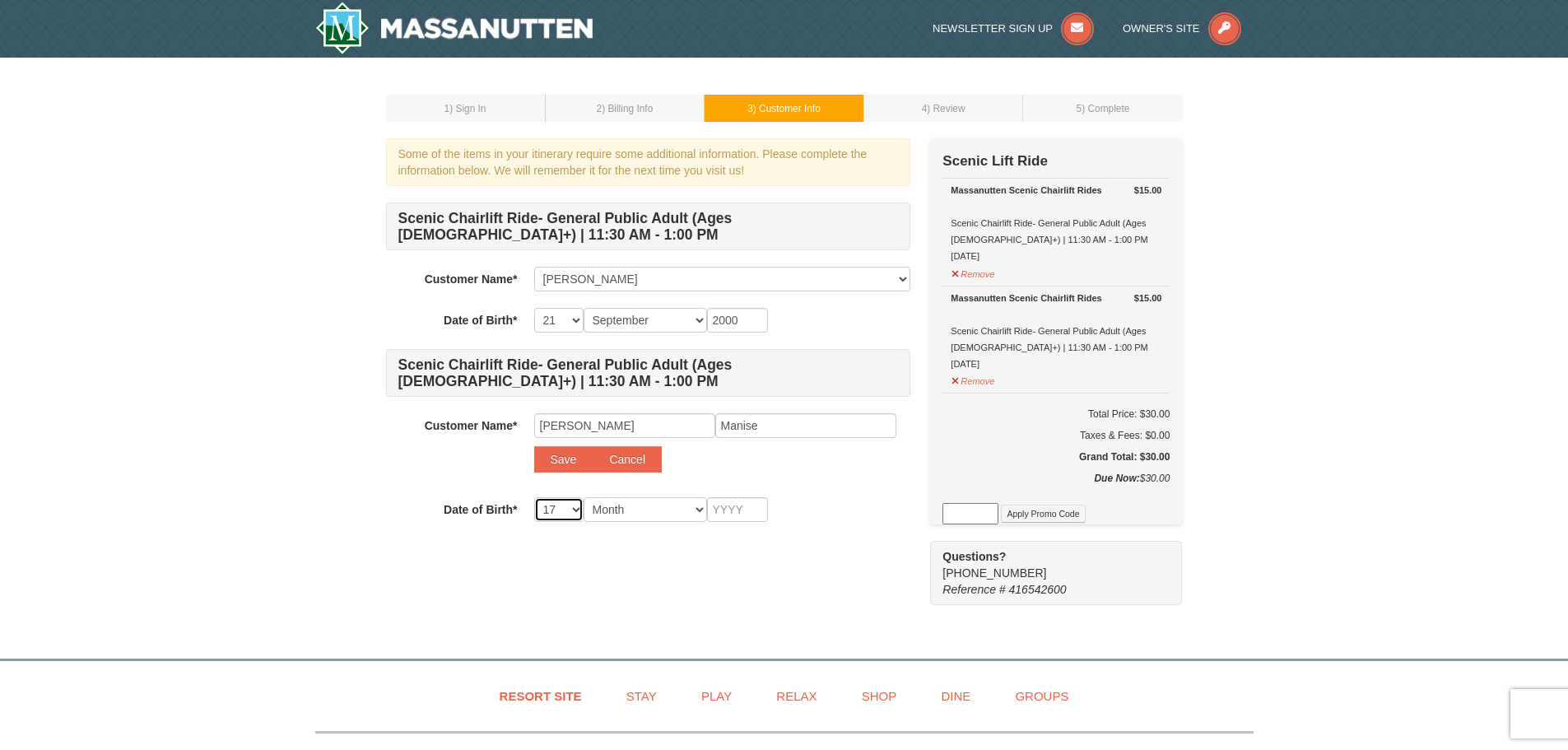
click at [534, 497] on select "-- 01 02 03 04 05 06 07 08 09 10 11 12 13 14 15 16 17 18 19 20 21 22 23 24 25 2…" at bounding box center [559, 509] width 50 height 25
click at [626, 505] on select "Month January February March April May June July August September October Novem…" at bounding box center [645, 509] width 124 height 25
select select "01"
click at [583, 497] on select "Month January February March April May June July August September October Novem…" at bounding box center [645, 509] width 124 height 25
click at [728, 507] on input "text" at bounding box center [738, 509] width 61 height 25
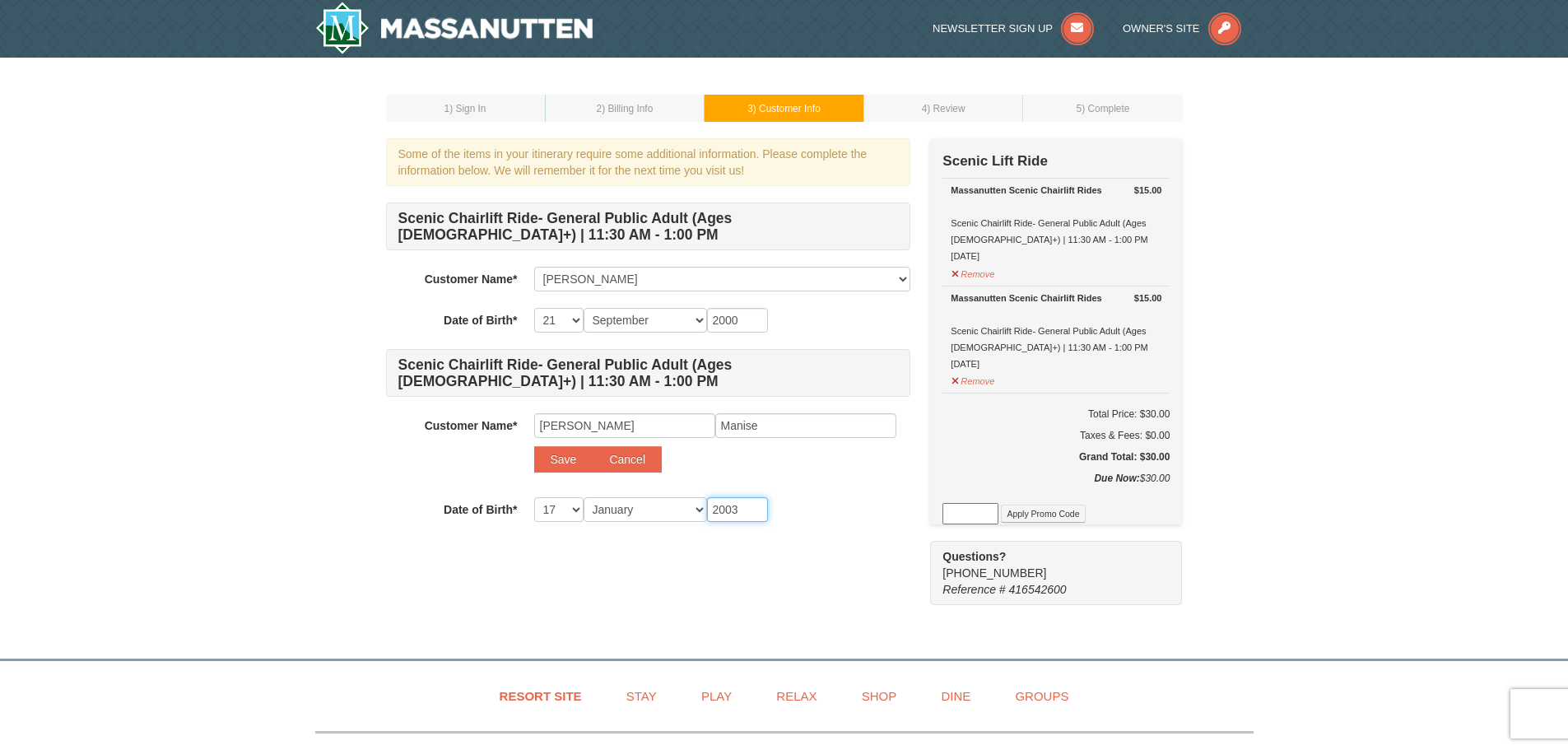
type input "2003"
click at [246, 446] on div "1 ) Sign In 2 ) Billing Info 3 ) Customer Info ) Review ×" at bounding box center [784, 350] width 1568 height 584
click at [538, 464] on button "Save" at bounding box center [564, 460] width 59 height 26
select select
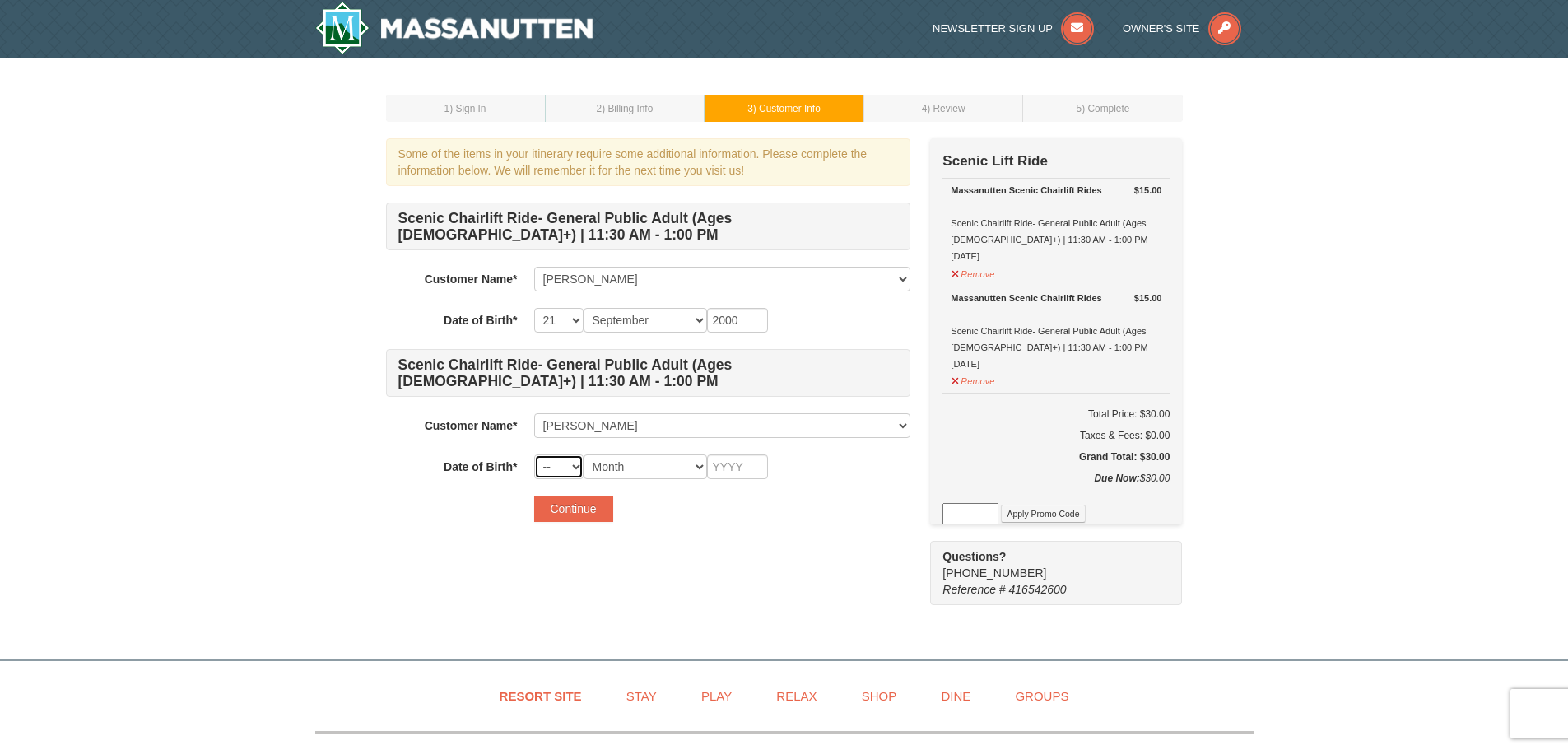
click at [563, 471] on select "-- 01 02 03 04 05 06 07 08 09 10 11 12 13 14 15 16 17 18 19 20 21 22 23 24 25 2…" at bounding box center [559, 467] width 50 height 25
select select "17"
click at [534, 455] on select "-- 01 02 03 04 05 06 07 08 09 10 11 12 13 14 15 16 17 18 19 20 21 22 23 24 25 2…" at bounding box center [559, 467] width 50 height 25
click at [613, 473] on select "Month January February March April May June July August September October Novem…" at bounding box center [645, 467] width 124 height 25
select select "01"
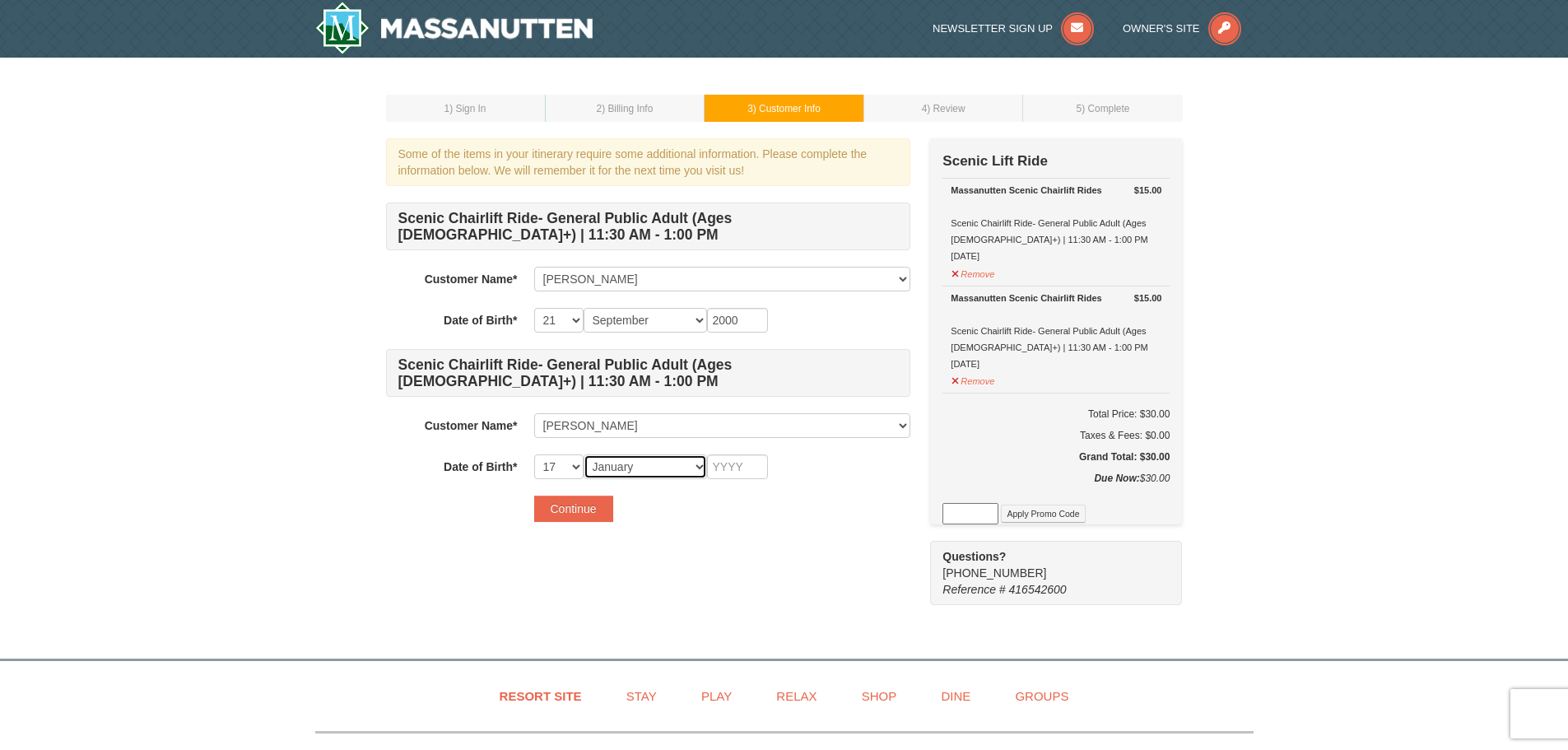
click at [583, 455] on select "Month January February March April May June July August September October Novem…" at bounding box center [645, 467] width 124 height 25
click at [741, 472] on input "text" at bounding box center [738, 467] width 61 height 25
type input "2003"
click at [667, 551] on div "Some of the items in your itinerary require some additional information. Please…" at bounding box center [785, 372] width 797 height 467
click at [589, 510] on button "Continue" at bounding box center [574, 509] width 79 height 26
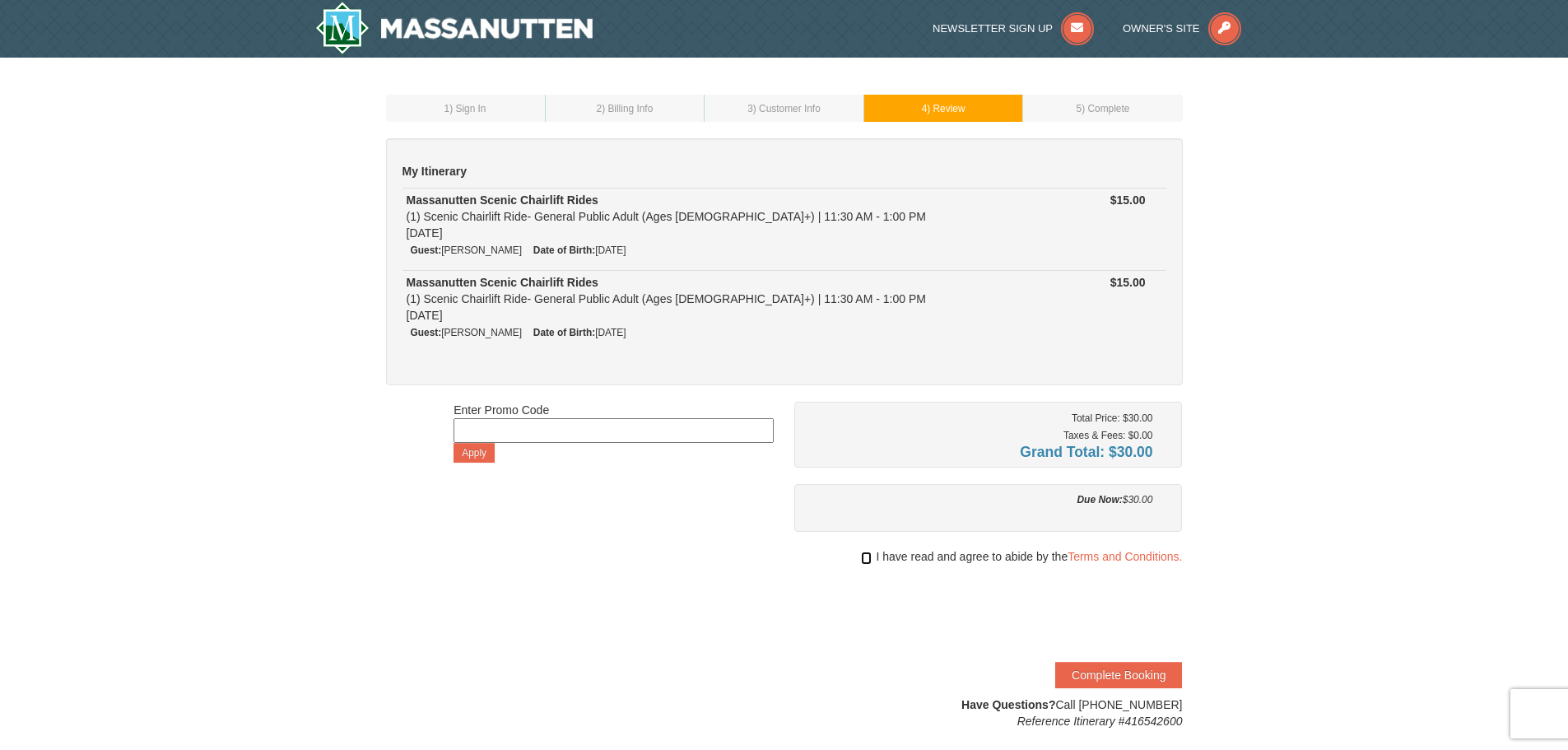
click at [861, 559] on input "checkbox" at bounding box center [866, 558] width 11 height 13
checkbox input "true"
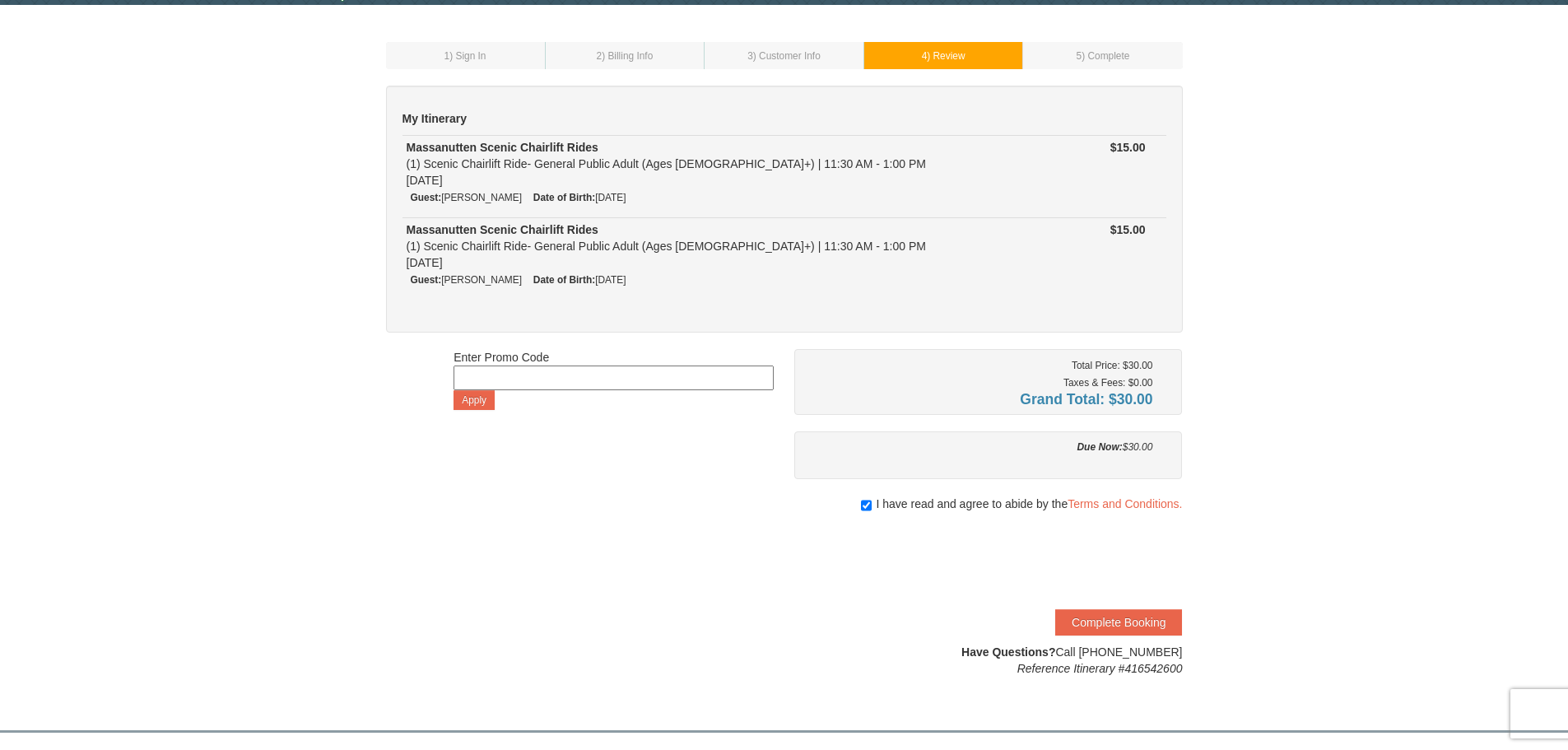
scroll to position [83, 0]
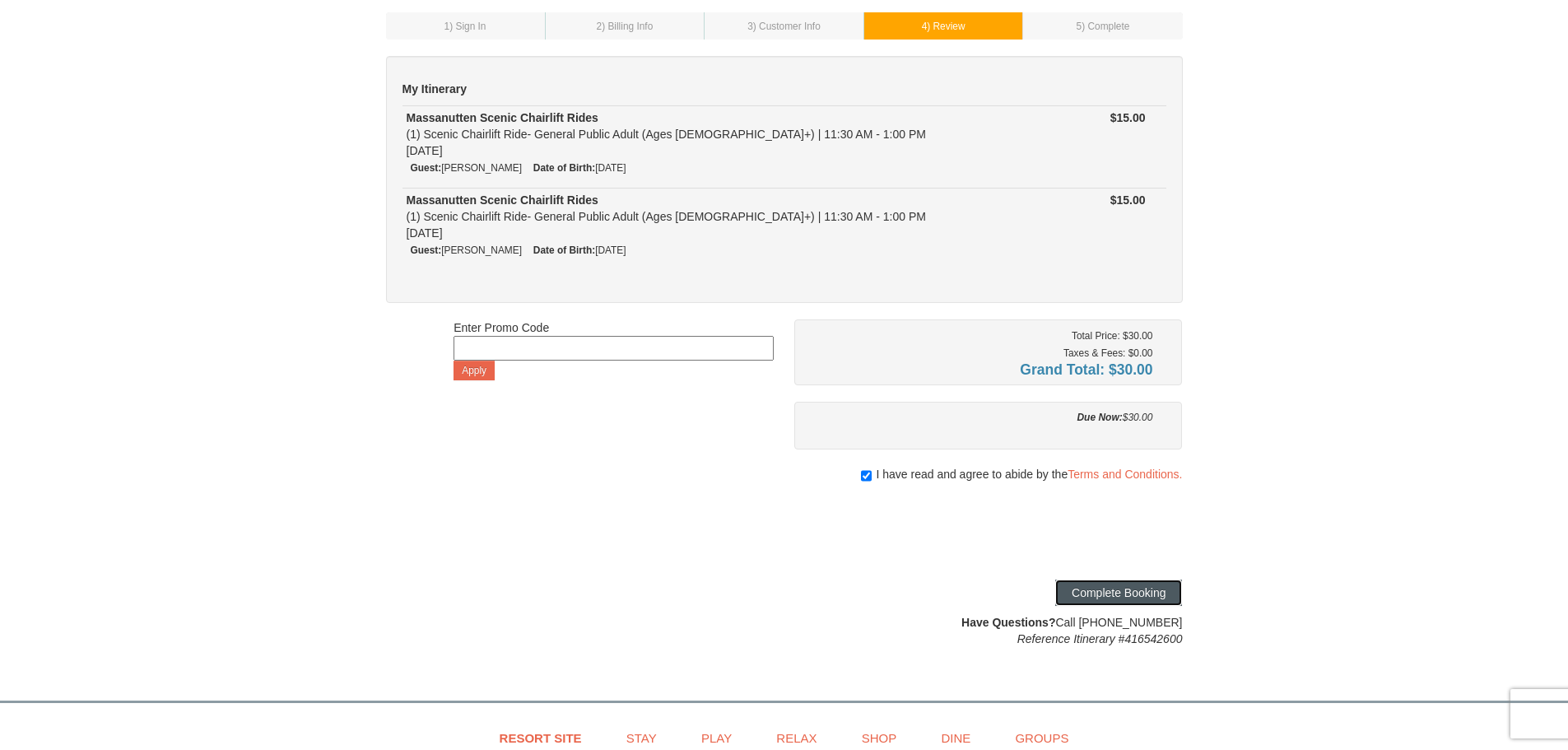
click at [1101, 596] on button "Complete Booking" at bounding box center [1119, 592] width 127 height 26
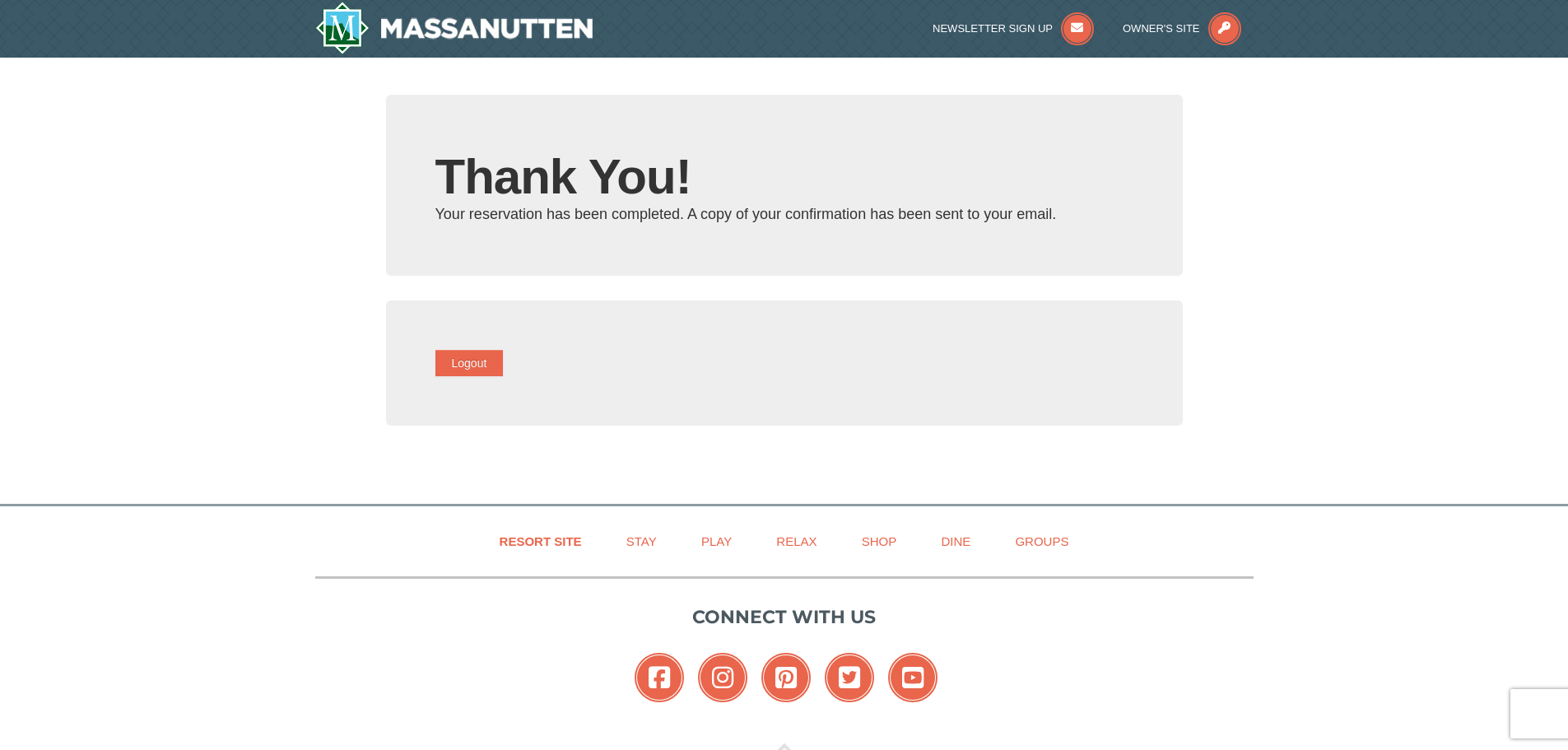
type input "[EMAIL_ADDRESS][DOMAIN_NAME]"
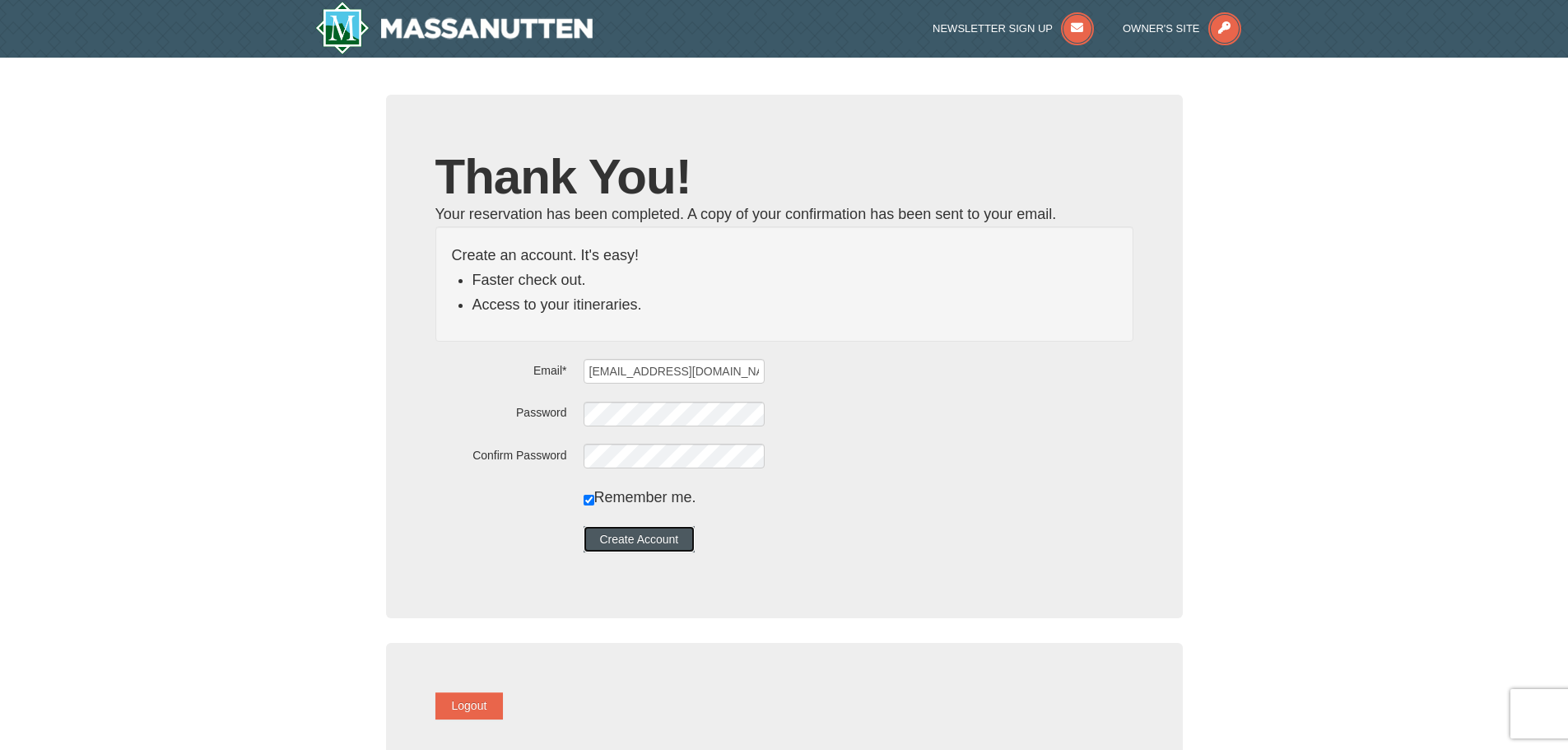
click at [664, 535] on button "Create Account" at bounding box center [640, 539] width 112 height 26
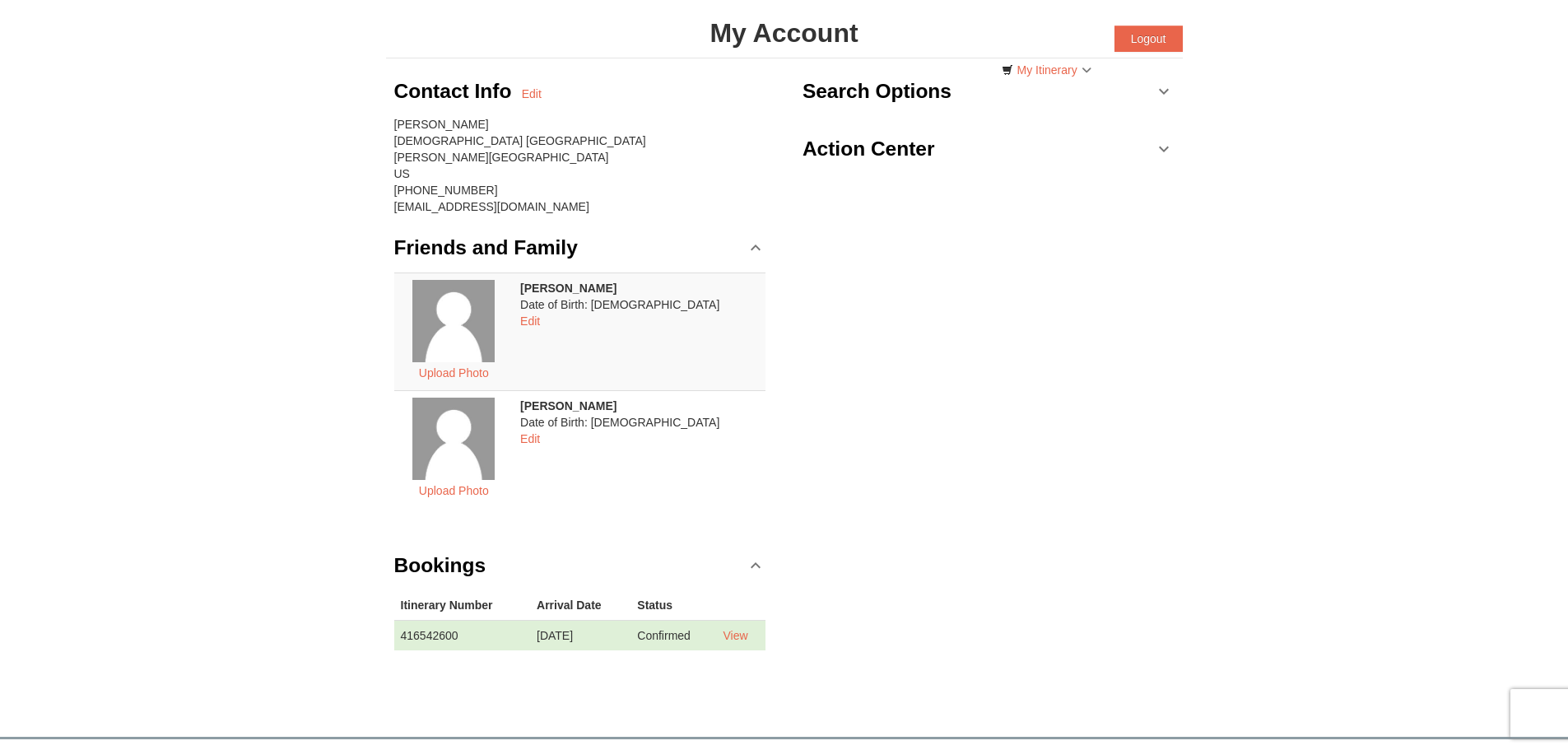
scroll to position [57, 0]
